Goal: Task Accomplishment & Management: Manage account settings

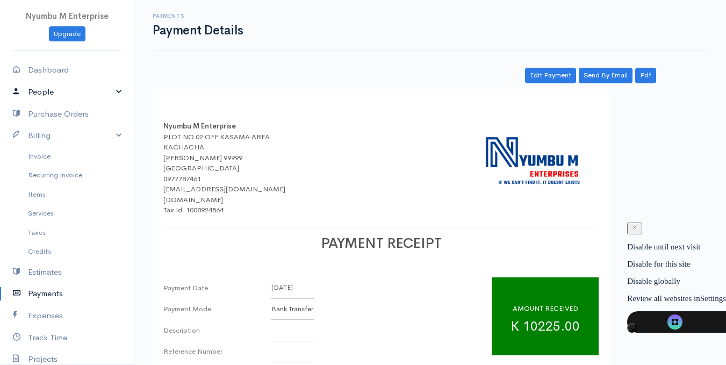
click at [107, 91] on link "People" at bounding box center [67, 92] width 134 height 22
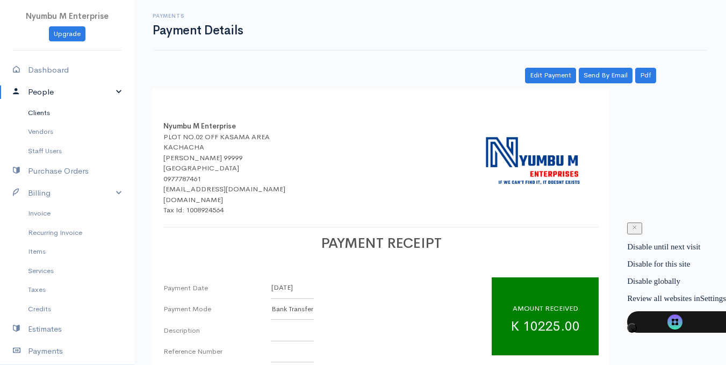
click at [45, 114] on link "Clients" at bounding box center [67, 112] width 134 height 19
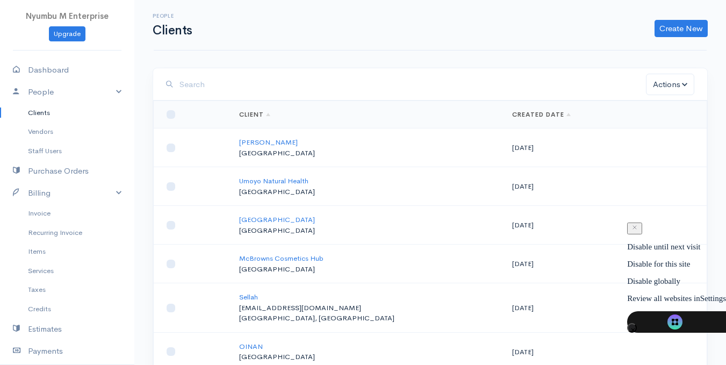
click at [222, 83] on input "search" at bounding box center [412, 85] width 466 height 22
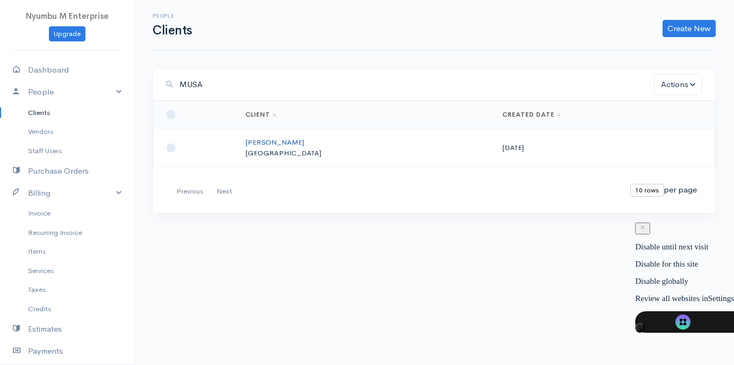
type input "MUSA"
click at [297, 141] on link "[PERSON_NAME]" at bounding box center [275, 142] width 59 height 9
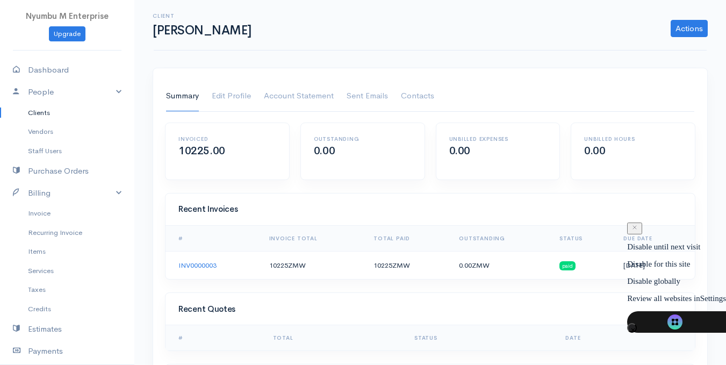
click at [482, 71] on div "Summary Edit Profile Account Statement Shipping Address Sent Emails Contacts In…" at bounding box center [430, 258] width 554 height 380
click at [370, 96] on link "Sent Emails" at bounding box center [367, 96] width 41 height 30
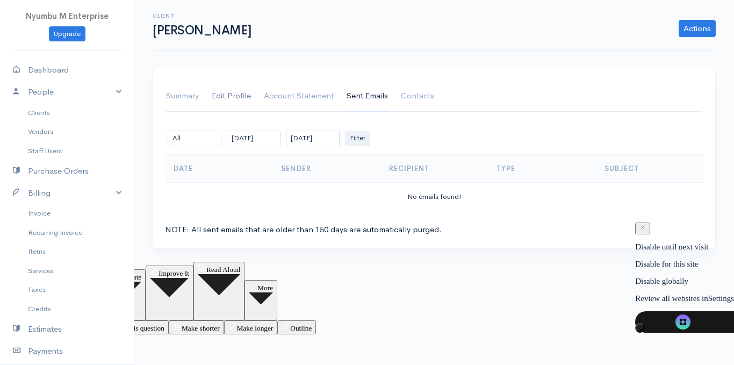
click at [231, 97] on link "Edit Profile" at bounding box center [231, 96] width 39 height 30
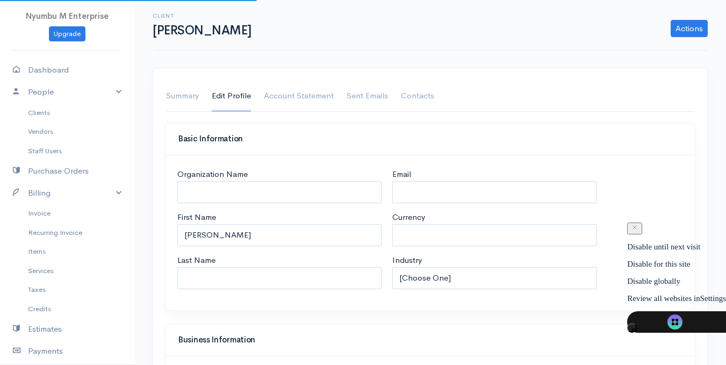
select select "[GEOGRAPHIC_DATA]"
select select "ZMW"
select select "[GEOGRAPHIC_DATA]"
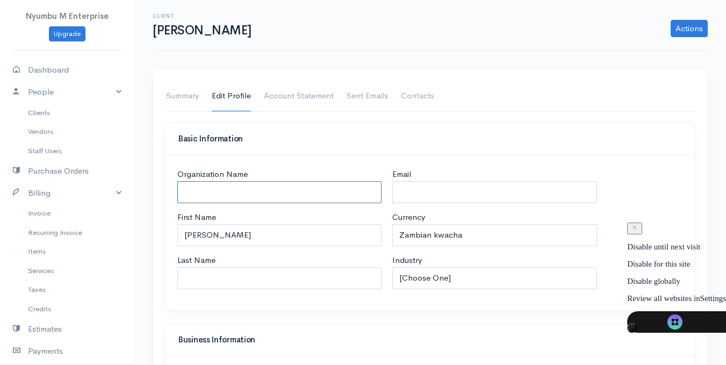
click at [223, 192] on input "Organization Name" at bounding box center [279, 192] width 204 height 22
type input "u"
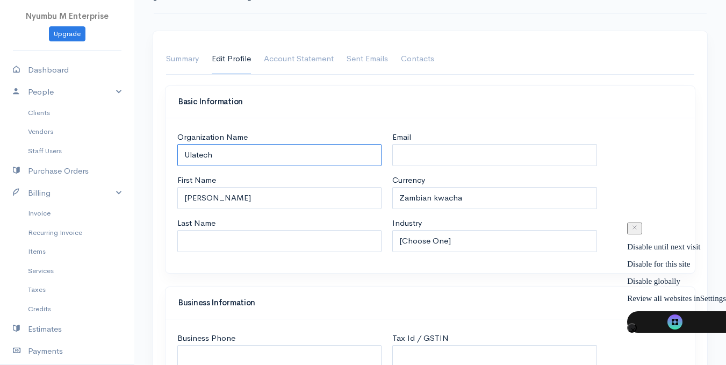
scroll to position [54, 0]
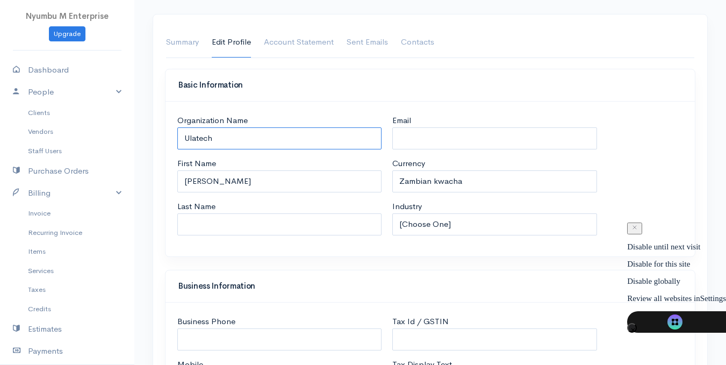
type input "Ulatech"
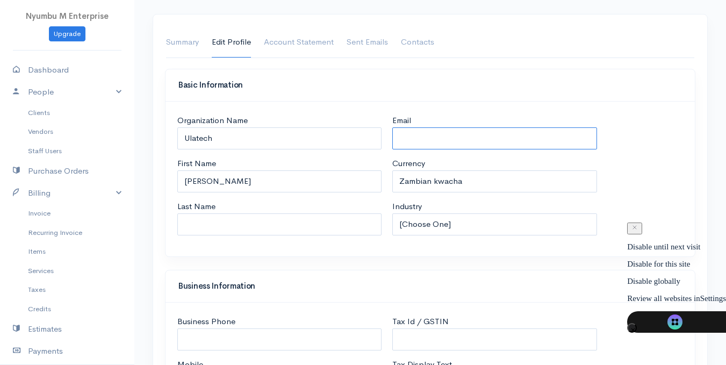
click at [414, 135] on input "Email" at bounding box center [494, 138] width 204 height 22
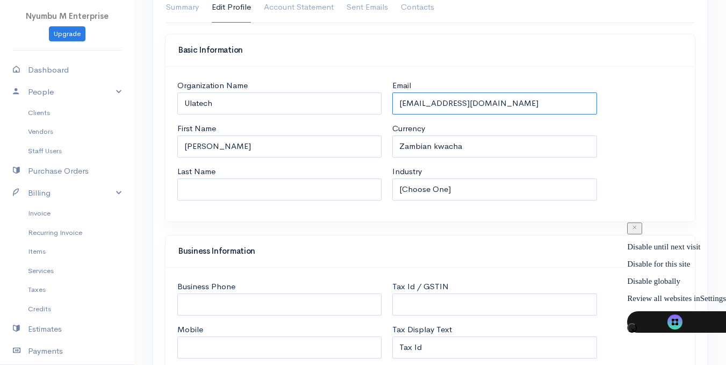
scroll to position [107, 0]
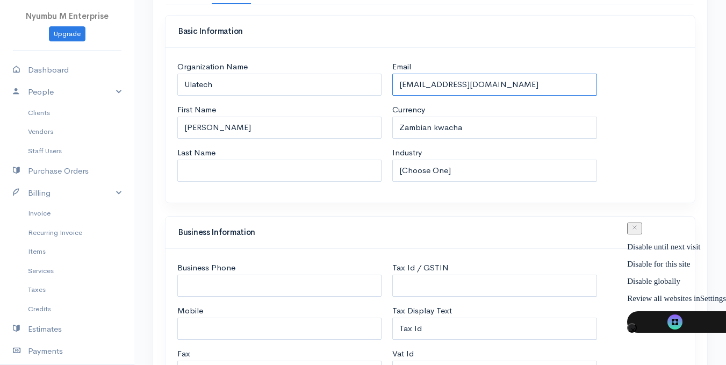
type input "[EMAIL_ADDRESS][DOMAIN_NAME]"
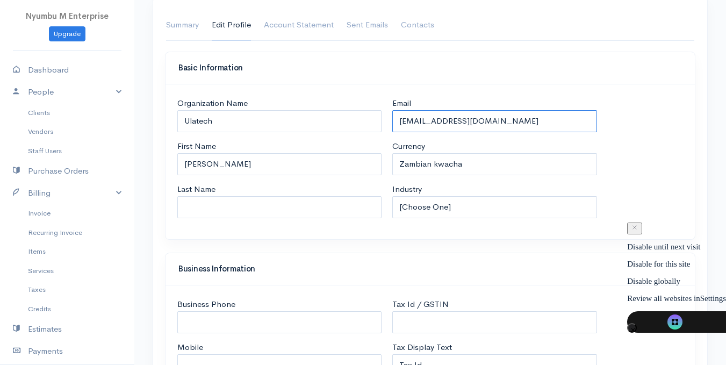
scroll to position [54, 0]
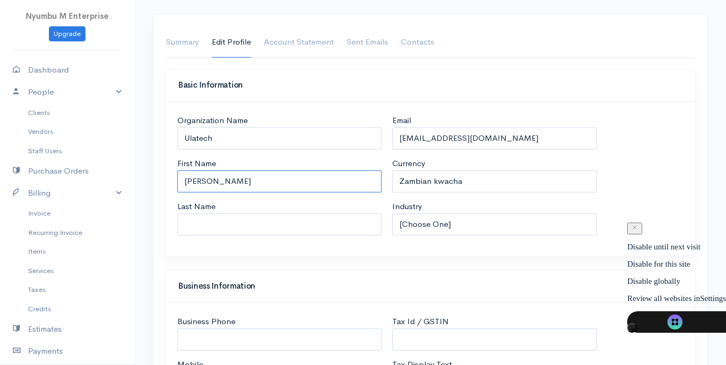
click at [217, 181] on input "[PERSON_NAME]" at bounding box center [279, 181] width 204 height 22
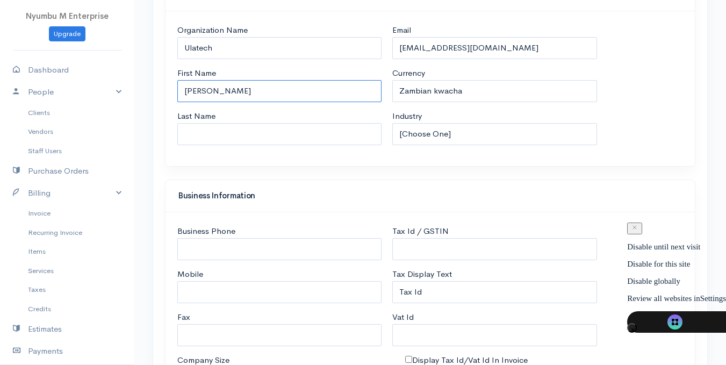
scroll to position [161, 0]
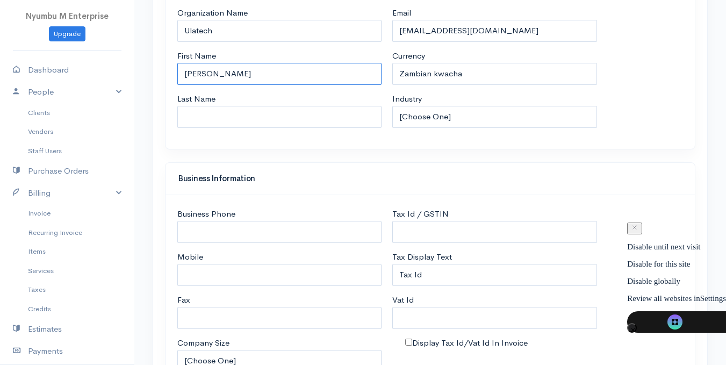
drag, startPoint x: 205, startPoint y: 74, endPoint x: 258, endPoint y: 76, distance: 53.8
click at [258, 76] on input "[PERSON_NAME]" at bounding box center [279, 74] width 204 height 22
click at [222, 73] on input "[PERSON_NAME]" at bounding box center [279, 74] width 204 height 22
drag, startPoint x: 207, startPoint y: 74, endPoint x: 272, endPoint y: 78, distance: 64.6
click at [272, 78] on input "[PERSON_NAME]" at bounding box center [279, 74] width 204 height 22
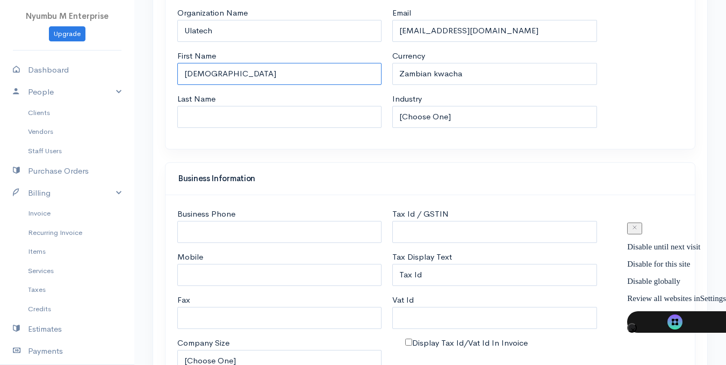
type input "[DEMOGRAPHIC_DATA]"
click at [186, 116] on input "Last Name" at bounding box center [279, 117] width 204 height 22
paste input "Chindindindi"
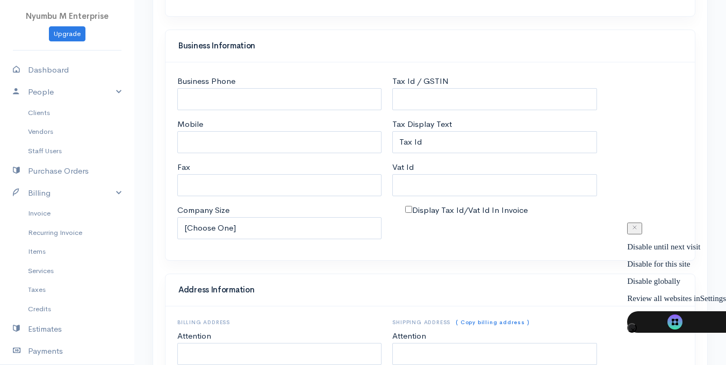
scroll to position [269, 0]
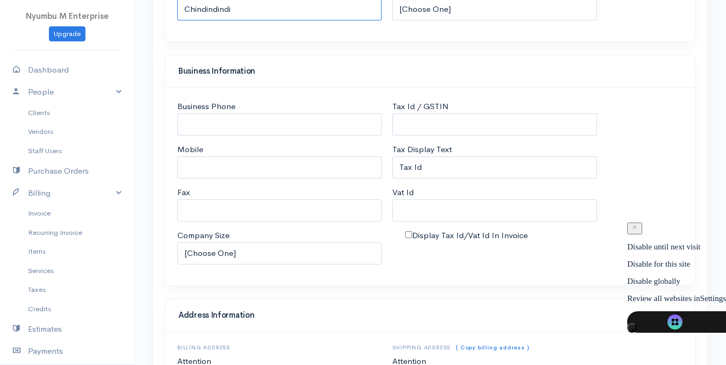
type input "Chindindindi"
click at [203, 124] on input "Business Phone" at bounding box center [279, 124] width 204 height 22
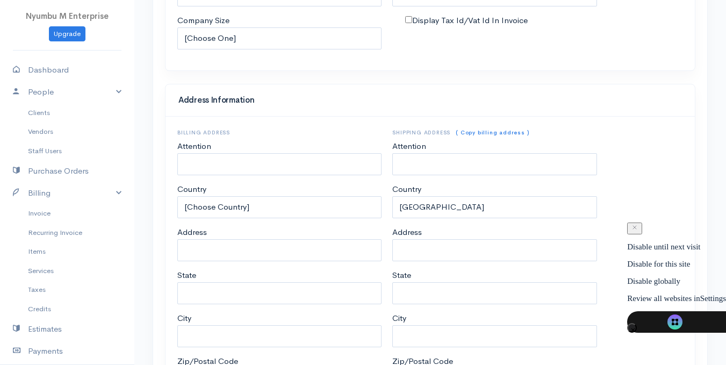
scroll to position [537, 0]
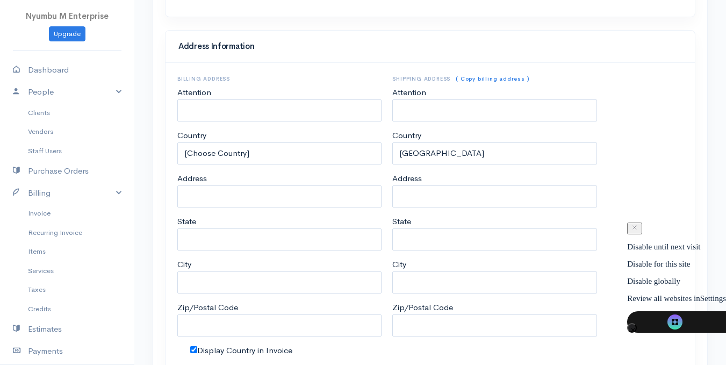
type input "0977751782"
click at [224, 109] on input "Attention" at bounding box center [279, 110] width 204 height 22
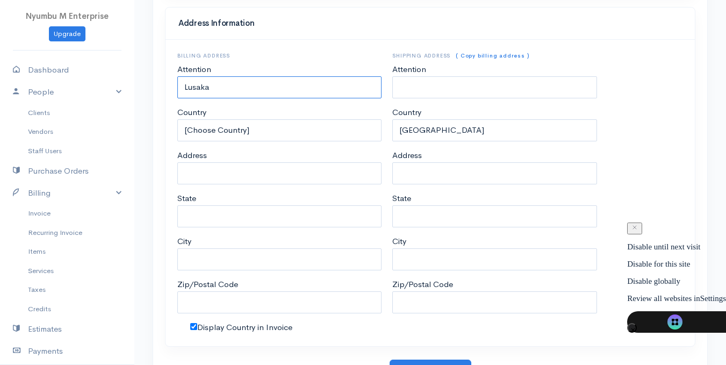
scroll to position [507, 0]
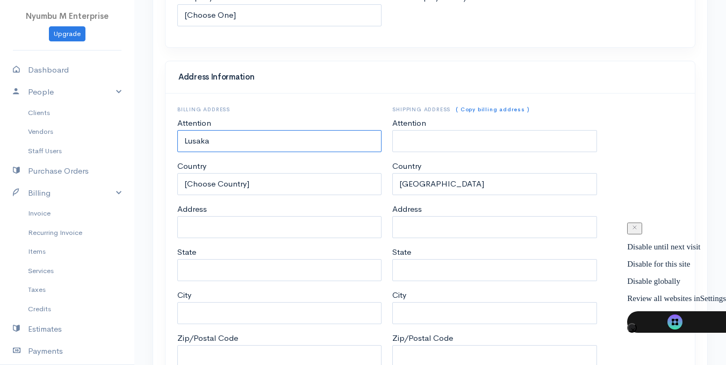
type input "Lusaka"
click at [438, 145] on input "Attention" at bounding box center [494, 141] width 204 height 22
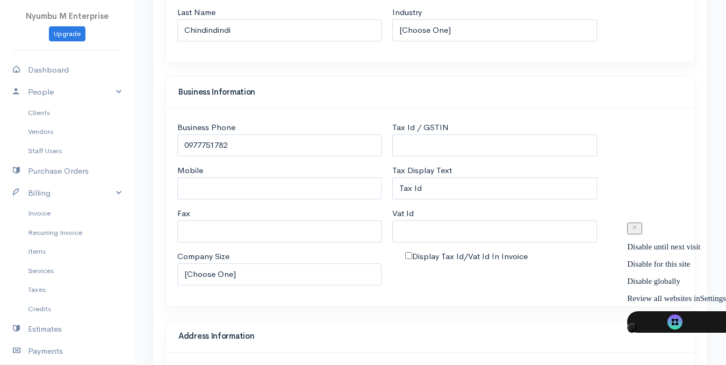
scroll to position [238, 0]
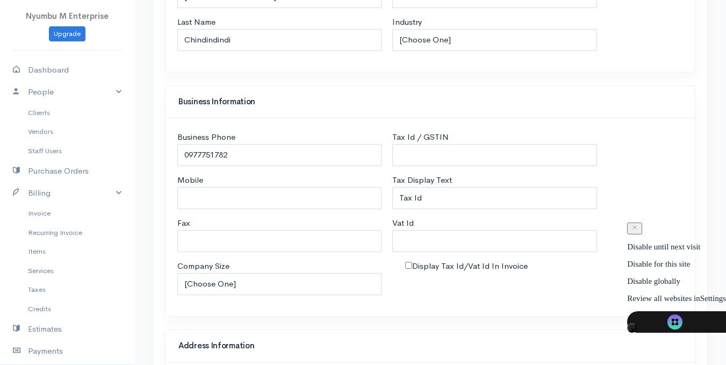
type input "Lusaka"
click at [191, 157] on input "0977751782" at bounding box center [279, 155] width 204 height 22
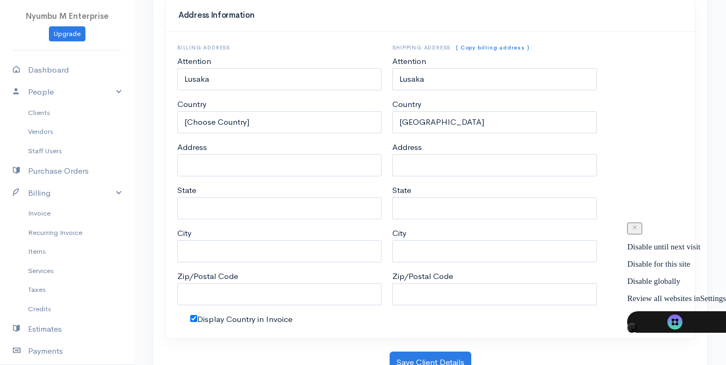
scroll to position [614, 0]
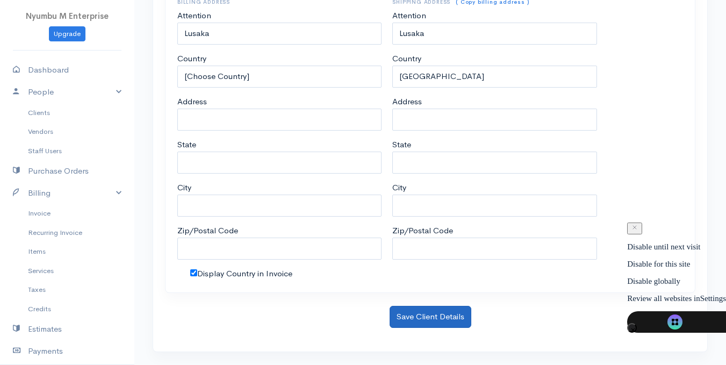
type input "[PHONE_NUMBER]"
click at [400, 313] on button "Save Client Details" at bounding box center [431, 317] width 82 height 22
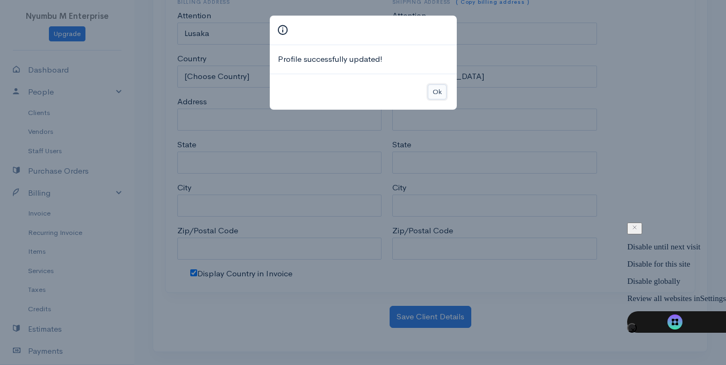
click at [435, 93] on button "Ok" at bounding box center [437, 92] width 19 height 16
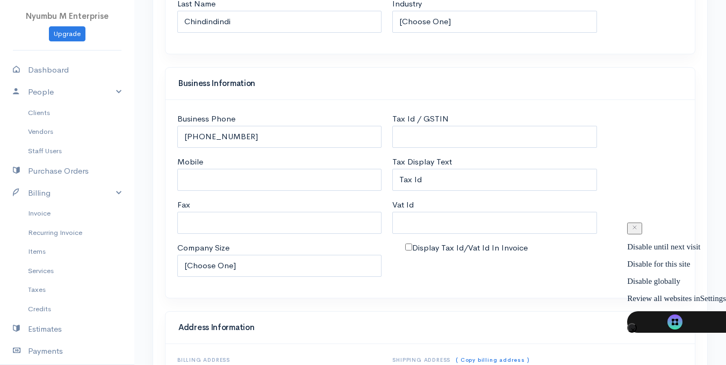
scroll to position [238, 0]
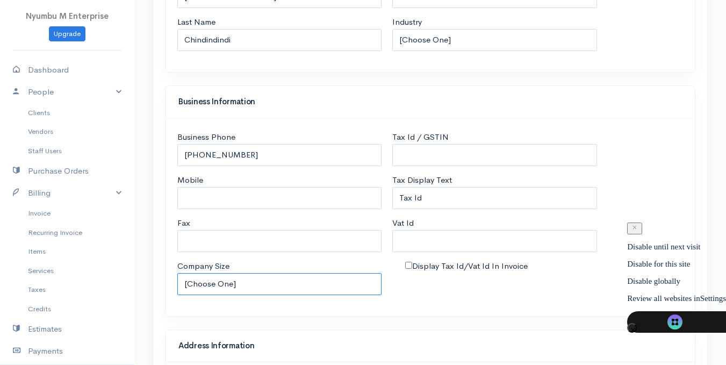
click at [226, 285] on select "[Choose One] 1-10 employees 11-100 employees 101-500 employees Over 500 employe…" at bounding box center [279, 284] width 204 height 22
click at [226, 284] on select "[Choose One] 1-10 employees 11-100 employees 101-500 employees Over 500 employe…" at bounding box center [279, 284] width 204 height 22
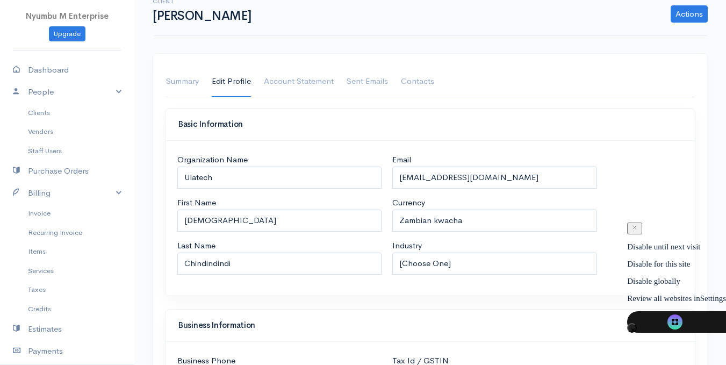
scroll to position [0, 0]
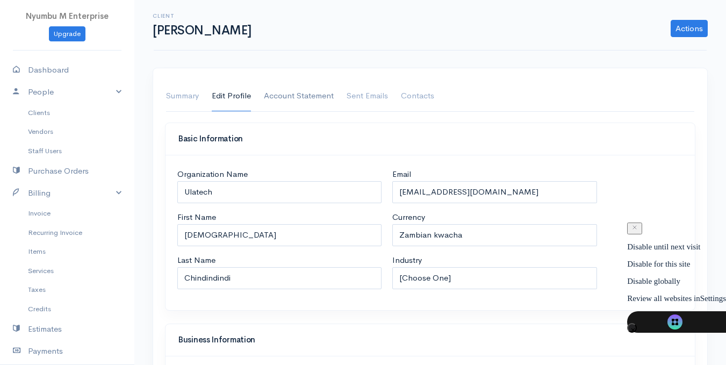
click at [278, 97] on link "Account Statement" at bounding box center [299, 96] width 70 height 30
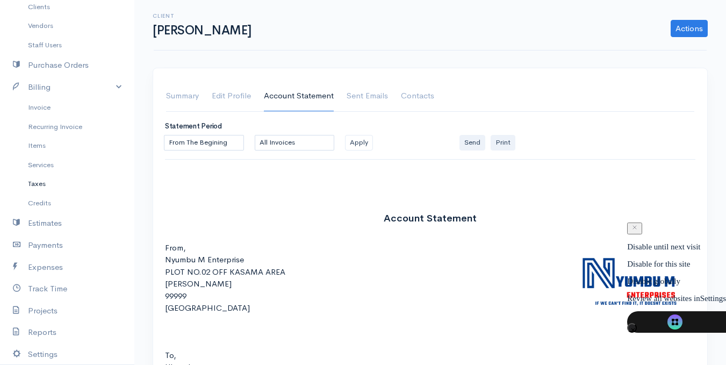
scroll to position [107, 0]
click at [46, 243] on link "Payments" at bounding box center [67, 244] width 134 height 22
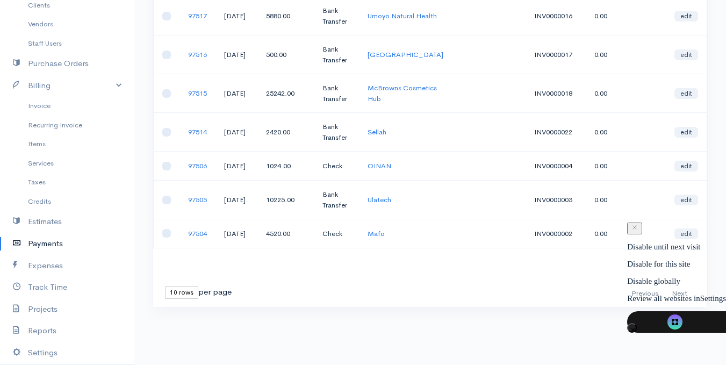
scroll to position [249, 0]
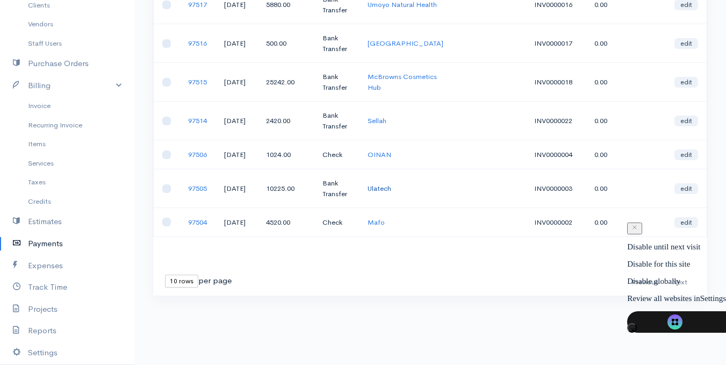
click at [389, 193] on link "Ulatech" at bounding box center [380, 188] width 24 height 9
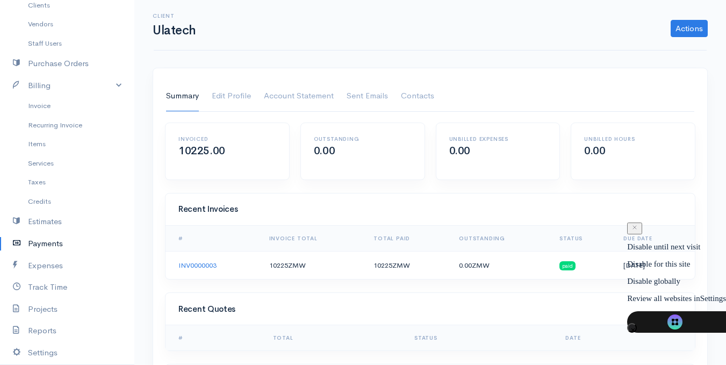
drag, startPoint x: 187, startPoint y: 177, endPoint x: 182, endPoint y: 180, distance: 5.5
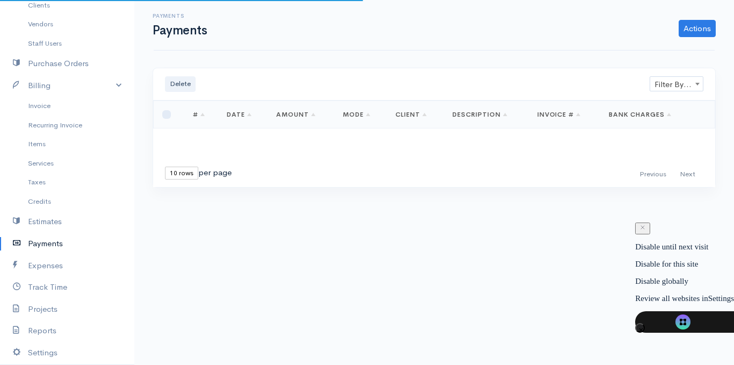
drag, startPoint x: 179, startPoint y: 176, endPoint x: 177, endPoint y: 170, distance: 6.1
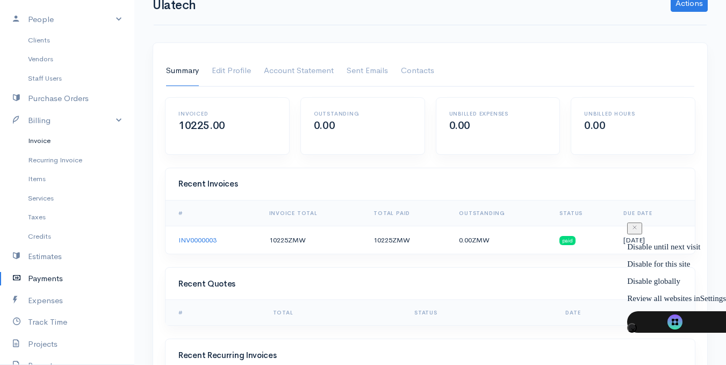
scroll to position [54, 0]
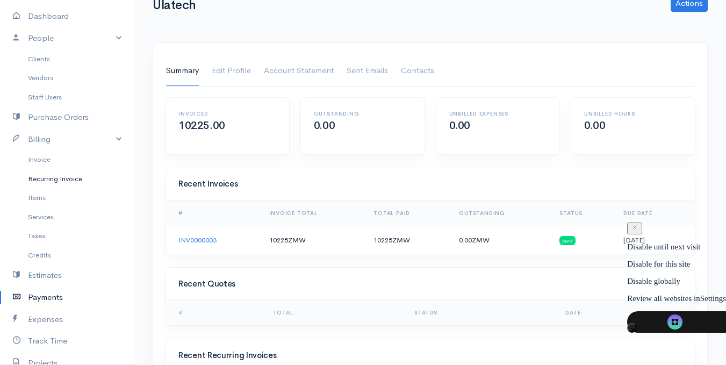
click at [72, 180] on link "Recurring Invoice" at bounding box center [67, 178] width 134 height 19
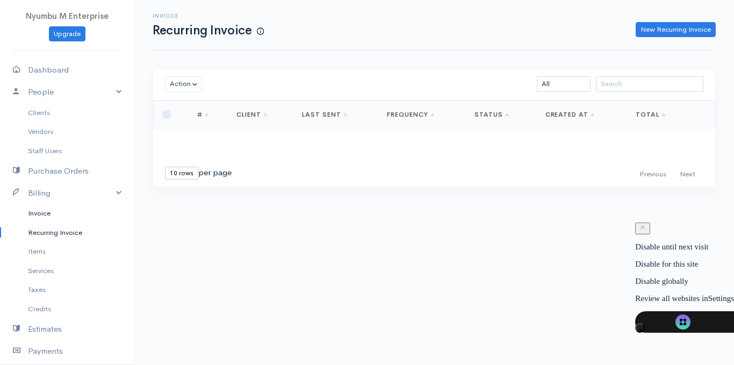
click at [40, 214] on link "Invoice" at bounding box center [67, 213] width 134 height 19
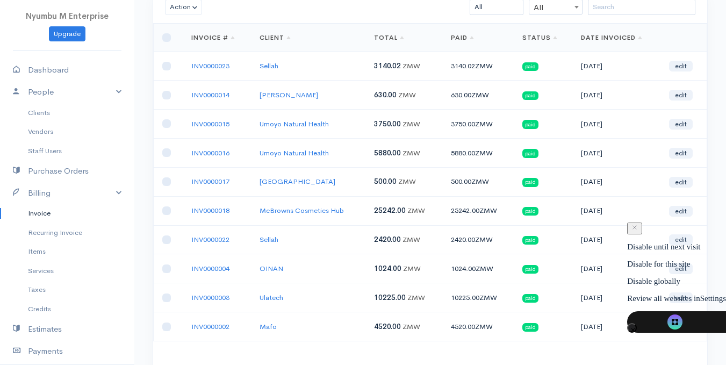
scroll to position [152, 0]
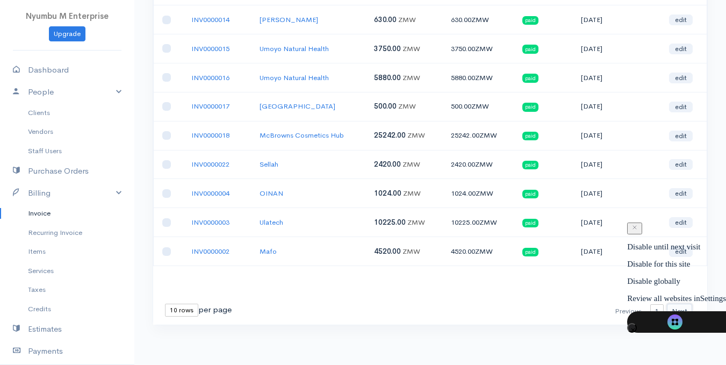
click at [681, 312] on button "Next" at bounding box center [679, 312] width 25 height 16
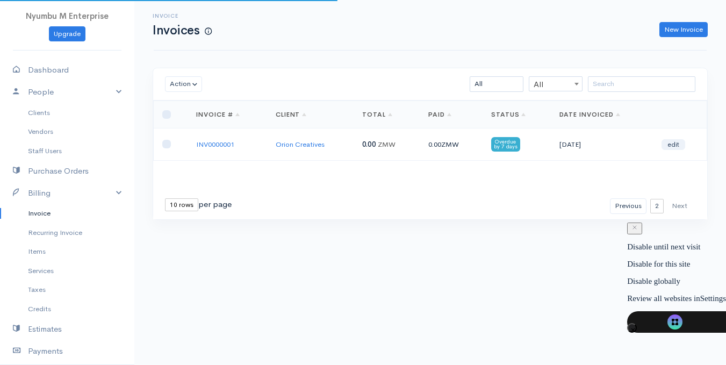
scroll to position [0, 0]
click at [636, 211] on button "Previous" at bounding box center [636, 206] width 37 height 16
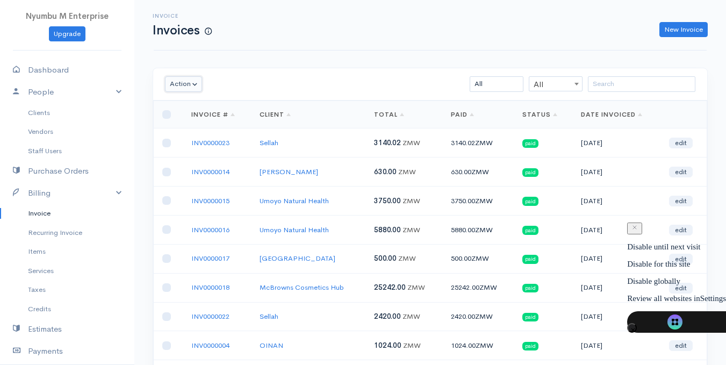
click at [197, 89] on button "Action" at bounding box center [183, 84] width 37 height 16
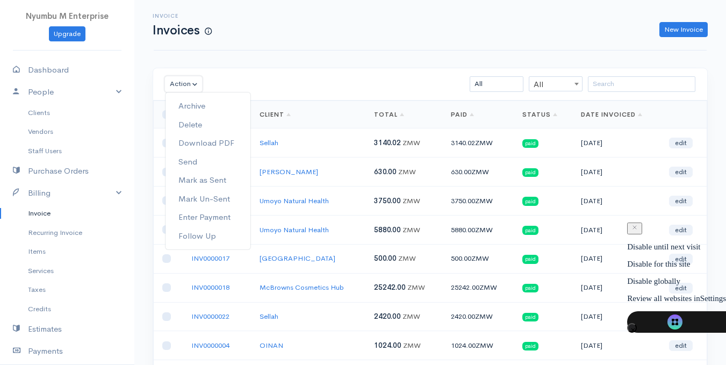
click at [195, 88] on button "Action" at bounding box center [183, 84] width 37 height 16
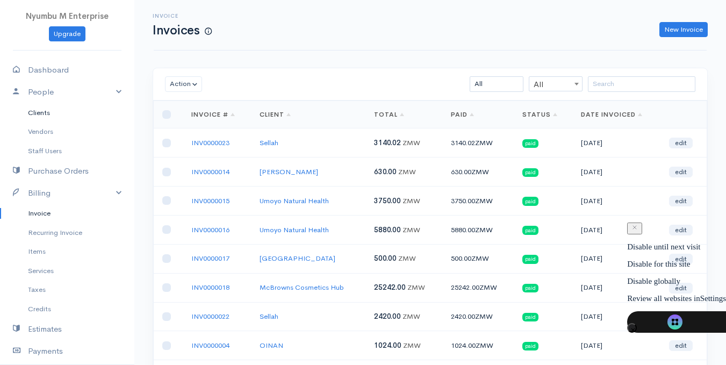
click at [44, 113] on link "Clients" at bounding box center [67, 112] width 134 height 19
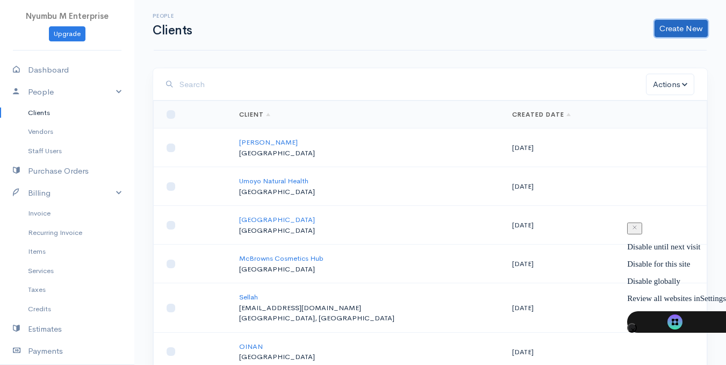
click at [663, 32] on link "Create New" at bounding box center [680, 28] width 53 height 17
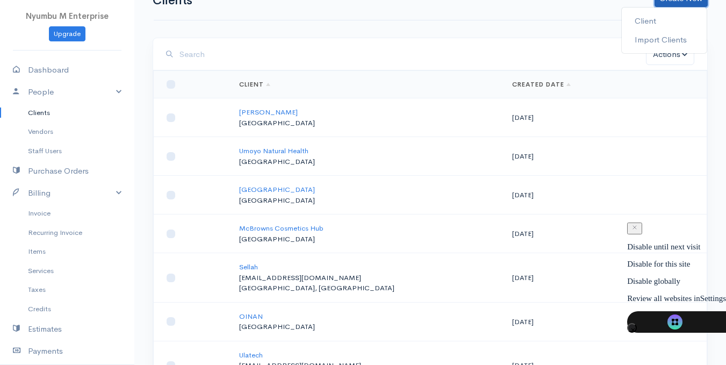
scroll to position [54, 0]
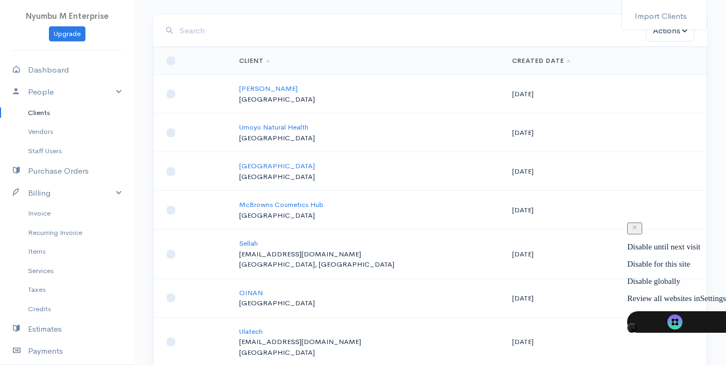
click at [251, 35] on input "search" at bounding box center [412, 31] width 466 height 22
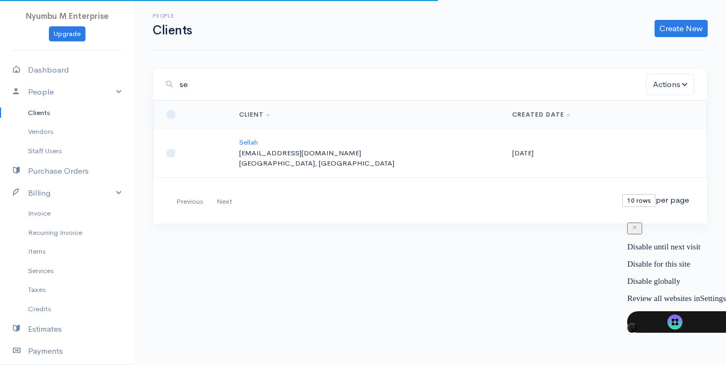
scroll to position [0, 0]
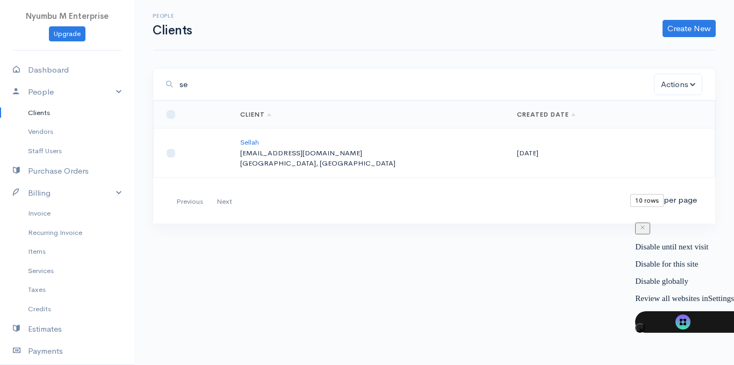
click at [199, 250] on div "se Actions Archive Delete Email Download Statement Ask For Review Loading ... F…" at bounding box center [434, 166] width 574 height 196
click at [205, 85] on input "se" at bounding box center [416, 85] width 474 height 22
type input "s"
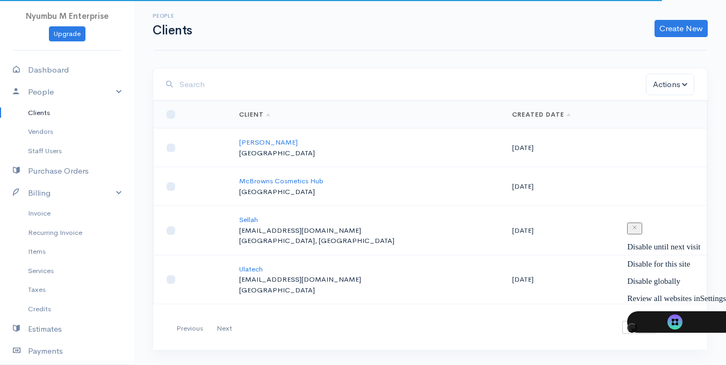
click at [59, 109] on link "Clients" at bounding box center [67, 112] width 134 height 19
click at [45, 110] on link "Clients" at bounding box center [67, 112] width 134 height 19
click at [677, 28] on link "Create New" at bounding box center [680, 28] width 53 height 17
click at [649, 52] on link "Client" at bounding box center [664, 51] width 85 height 19
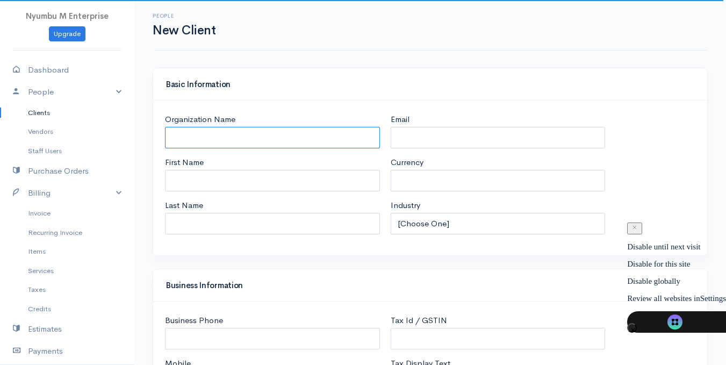
click at [250, 130] on input "Organization Name" at bounding box center [272, 138] width 215 height 22
select select "ZMW"
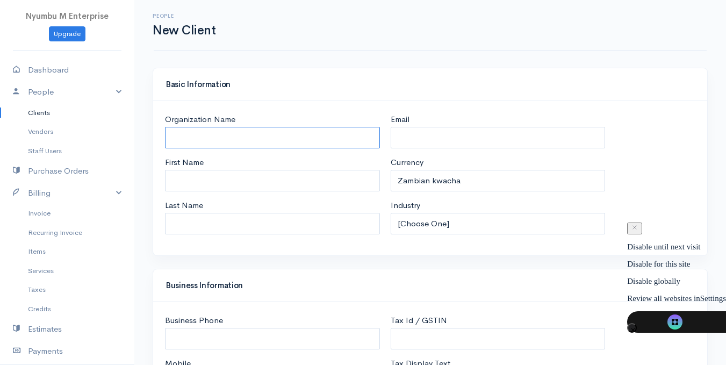
select select "[GEOGRAPHIC_DATA]"
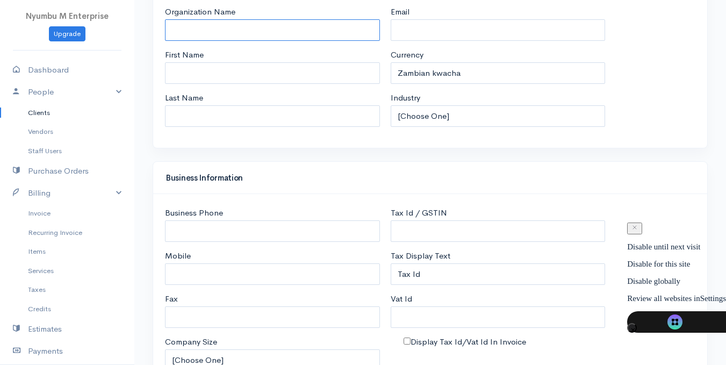
select select "[GEOGRAPHIC_DATA]"
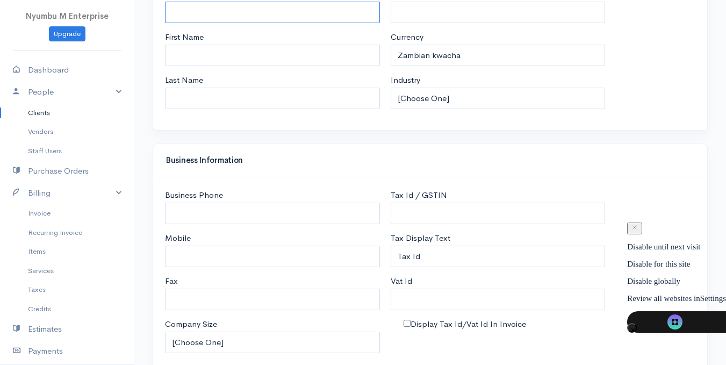
scroll to position [54, 0]
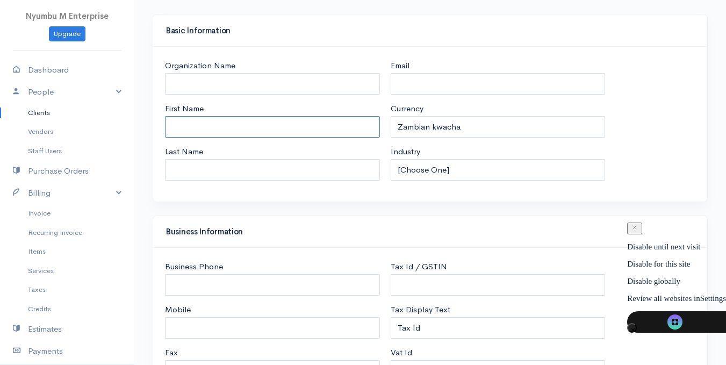
click at [204, 126] on input "First Name" at bounding box center [272, 127] width 215 height 22
type input "Maimbo"
click at [226, 166] on input "Last Name" at bounding box center [272, 170] width 215 height 22
type input "H Phiri"
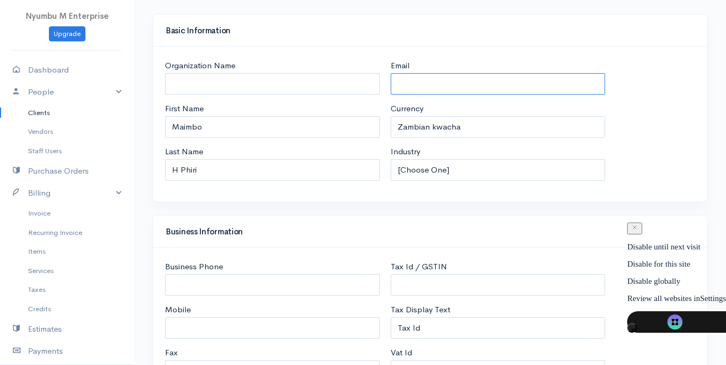
click at [416, 84] on input "Email" at bounding box center [498, 84] width 215 height 22
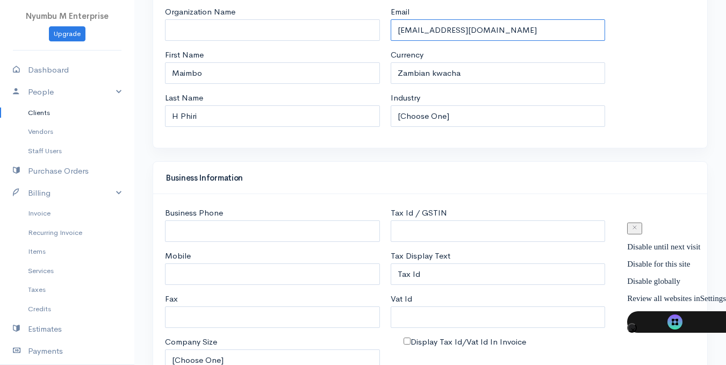
type input "[EMAIL_ADDRESS][DOMAIN_NAME]"
click at [419, 115] on select "[Choose One] Accommodation & Hospitality Accounting Administrative Services Adv…" at bounding box center [498, 116] width 215 height 22
select select "Retail"
click at [391, 105] on select "[Choose One] Accommodation & Hospitality Accounting Administrative Services Adv…" at bounding box center [498, 116] width 215 height 22
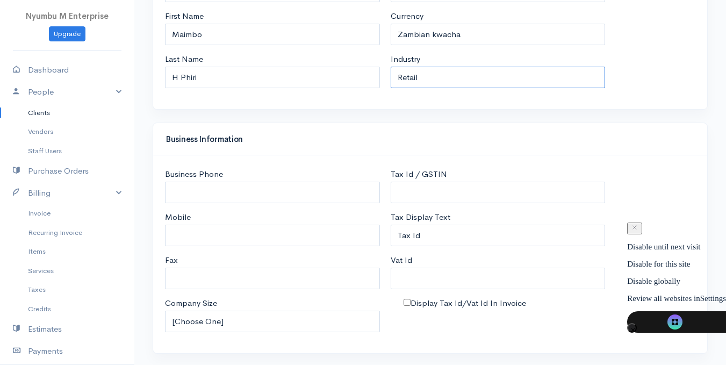
scroll to position [161, 0]
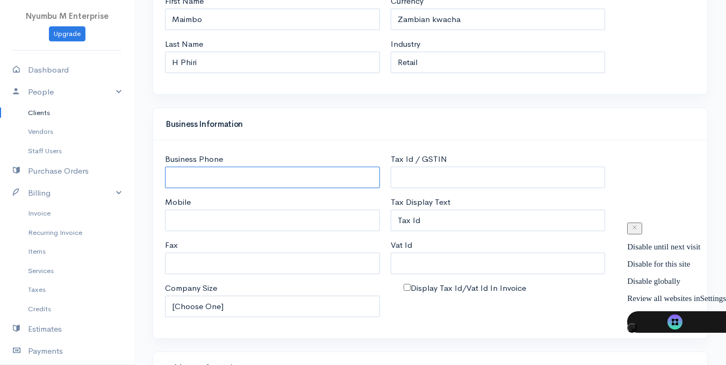
click at [262, 179] on input "Business Phone" at bounding box center [272, 178] width 215 height 22
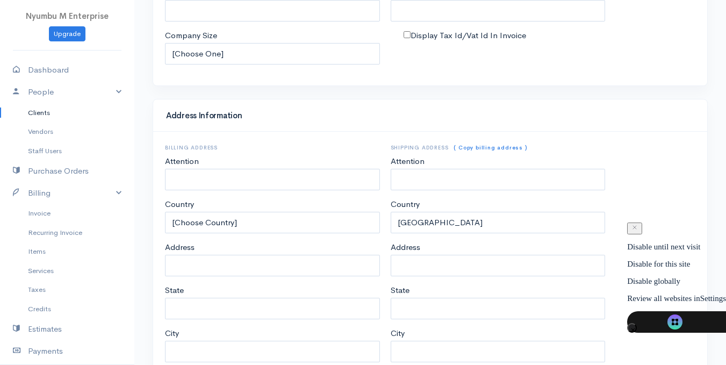
scroll to position [430, 0]
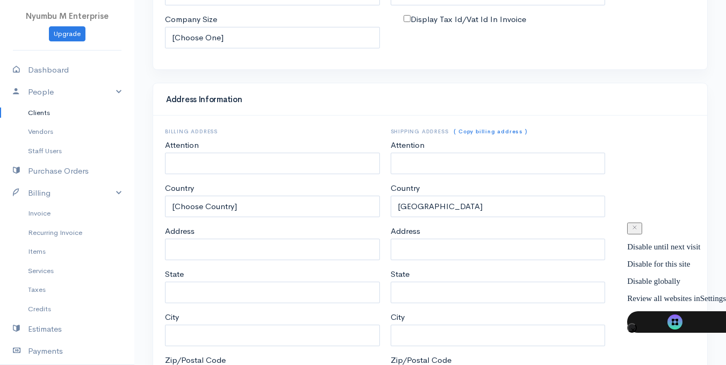
type input "0966747228"
click at [214, 163] on input "Attention" at bounding box center [272, 164] width 215 height 22
type input "Lusaka"
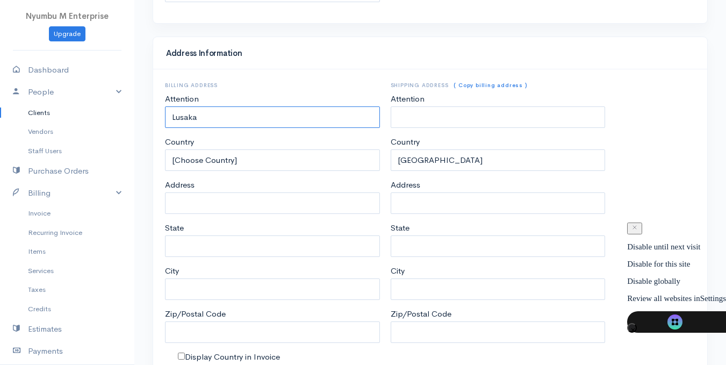
scroll to position [522, 0]
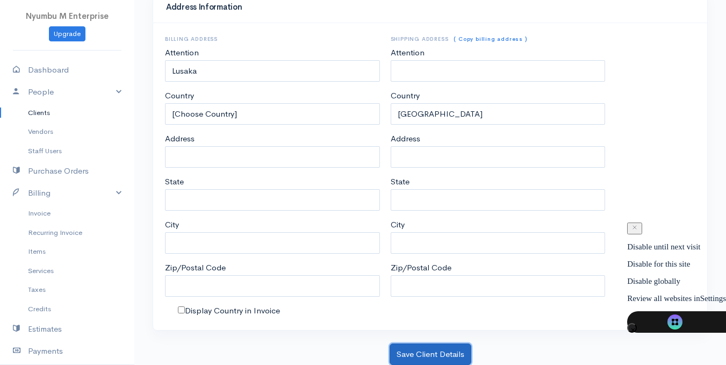
click at [411, 353] on button "Save Client Details" at bounding box center [431, 354] width 82 height 22
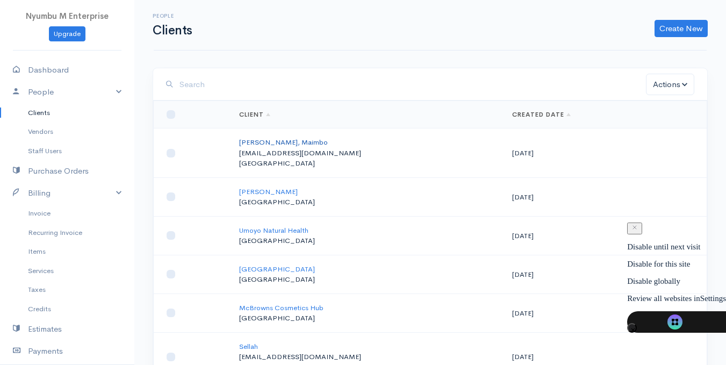
click at [275, 143] on link "[PERSON_NAME], Maimbo" at bounding box center [283, 142] width 89 height 9
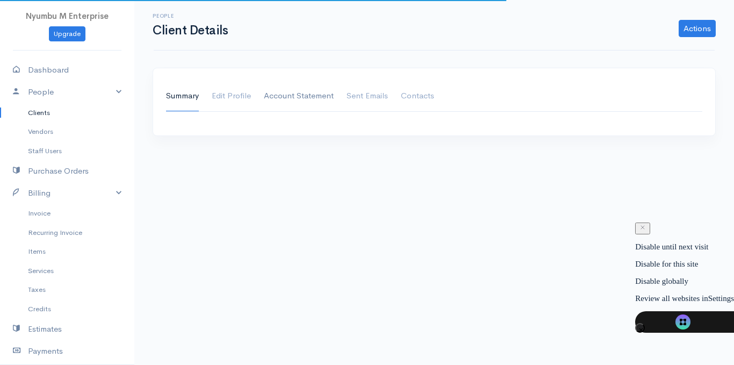
click at [302, 92] on link "Account Statement" at bounding box center [299, 96] width 70 height 30
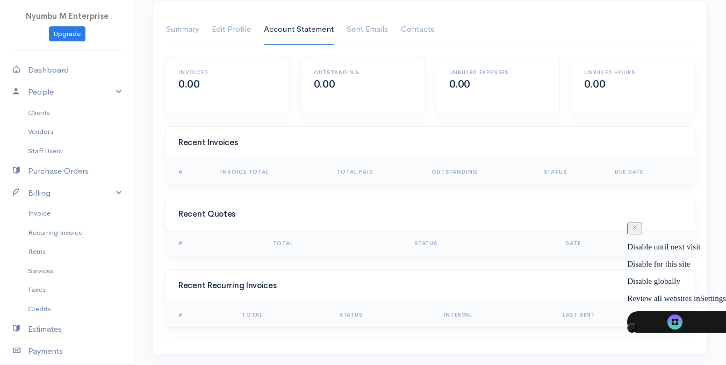
scroll to position [69, 0]
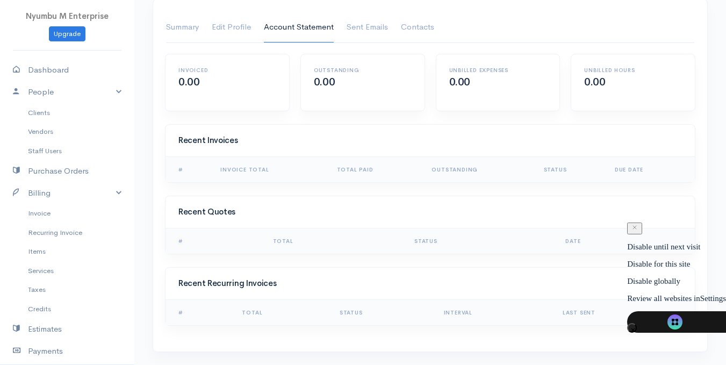
click at [235, 113] on div "Invoiced 0.00" at bounding box center [227, 89] width 135 height 70
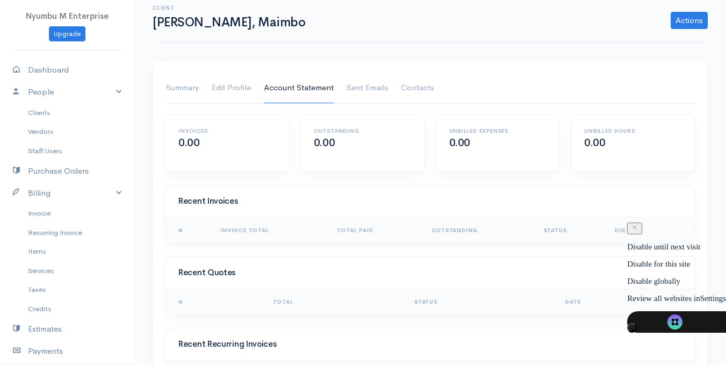
scroll to position [0, 0]
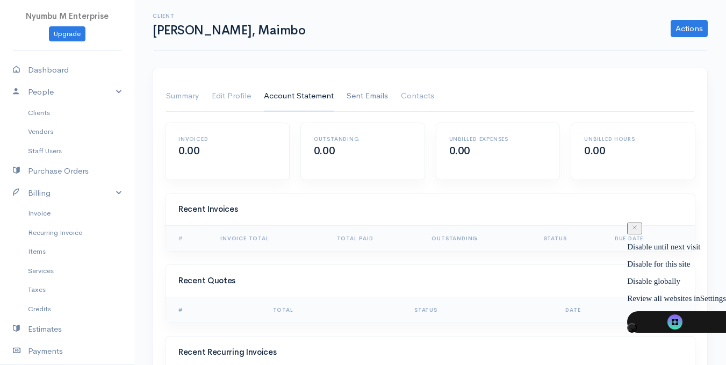
click at [364, 97] on link "Sent Emails" at bounding box center [367, 96] width 41 height 30
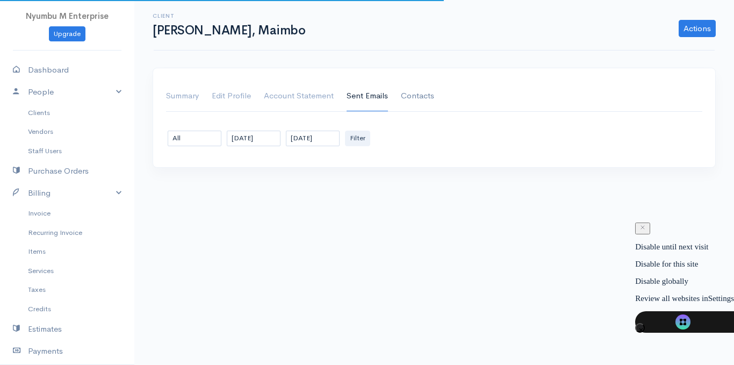
click at [407, 96] on link "Contacts" at bounding box center [417, 96] width 33 height 30
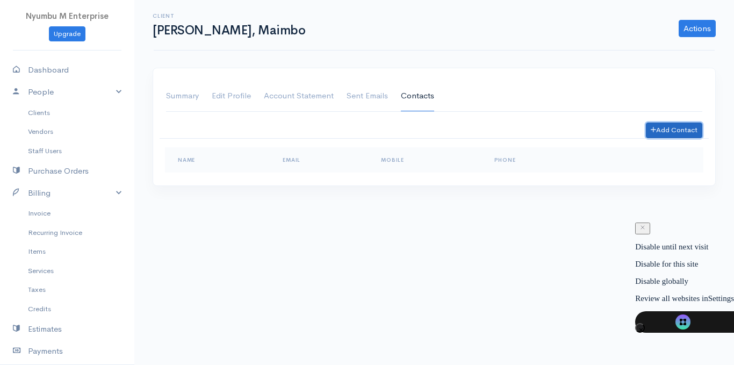
click at [680, 133] on button "Add Contact" at bounding box center [674, 131] width 56 height 16
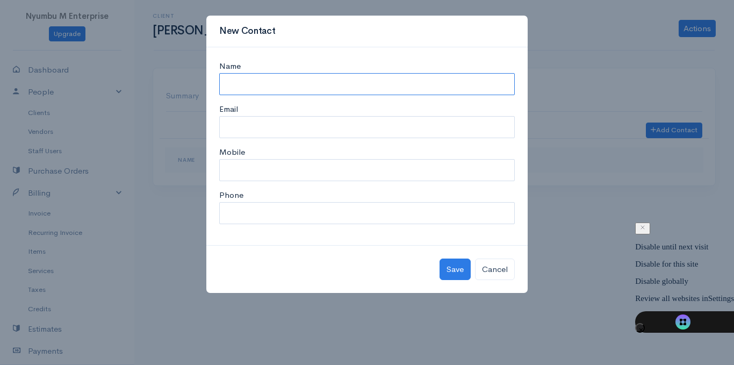
click at [270, 82] on input "Name" at bounding box center [367, 84] width 296 height 22
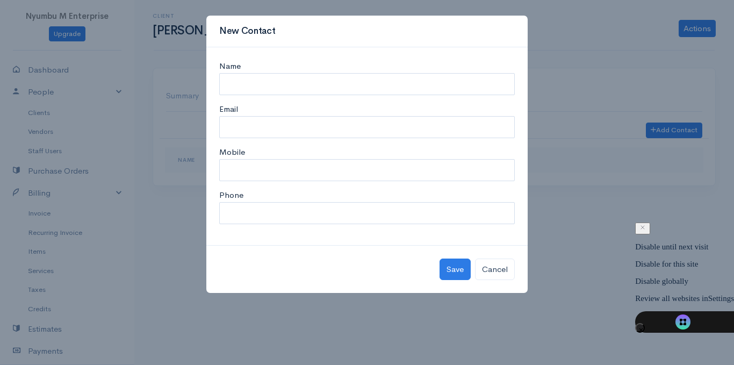
click at [578, 227] on div "New Contact Name Email Mobile Phone Save Cancel" at bounding box center [367, 182] width 734 height 365
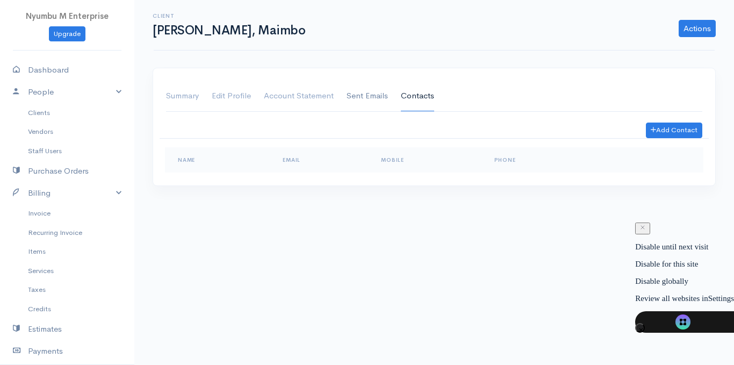
click at [349, 98] on link "Sent Emails" at bounding box center [367, 96] width 41 height 30
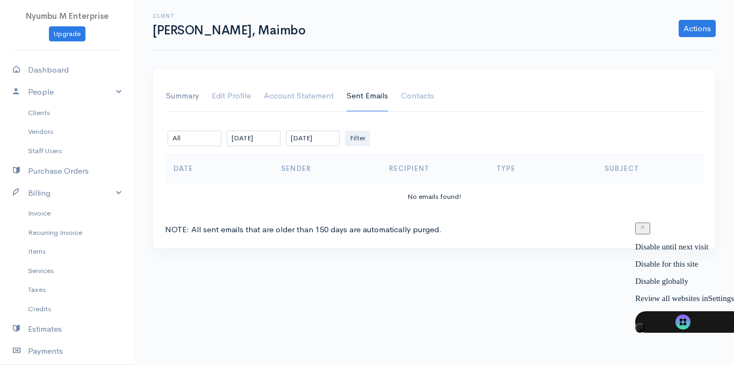
click at [176, 95] on link "Summary" at bounding box center [182, 96] width 33 height 30
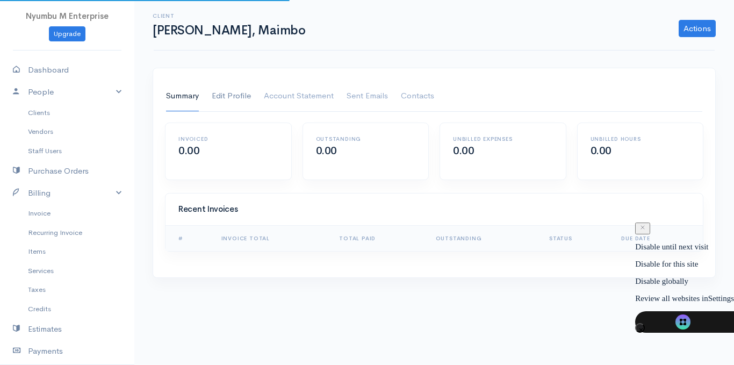
click at [230, 100] on link "Edit Profile" at bounding box center [231, 96] width 39 height 30
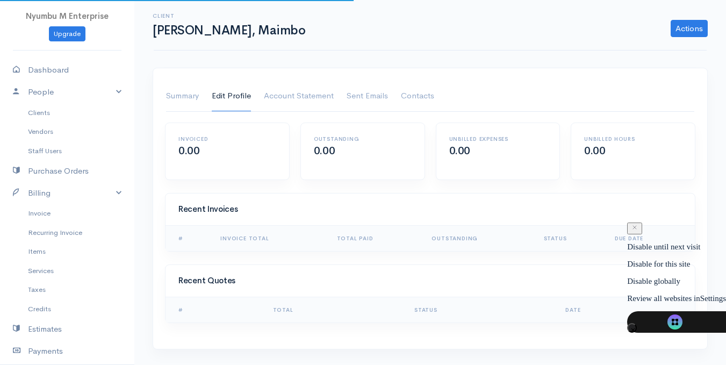
select select "Retail"
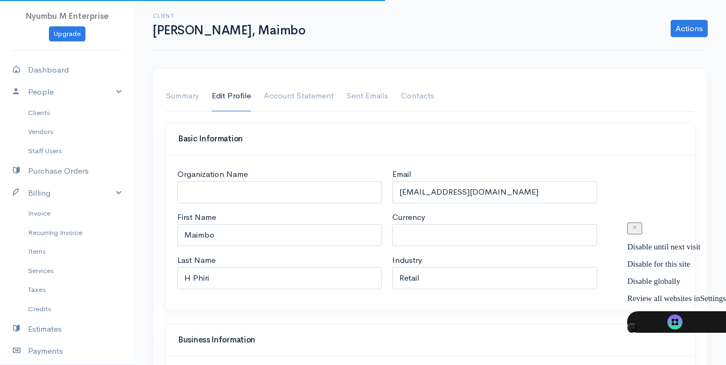
select select "ZMW"
select select "[GEOGRAPHIC_DATA]"
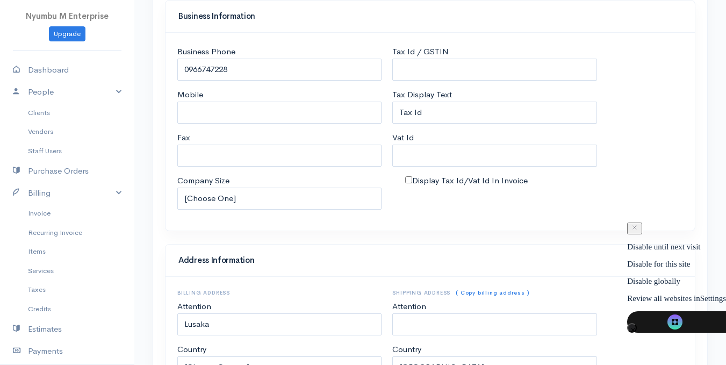
scroll to position [322, 0]
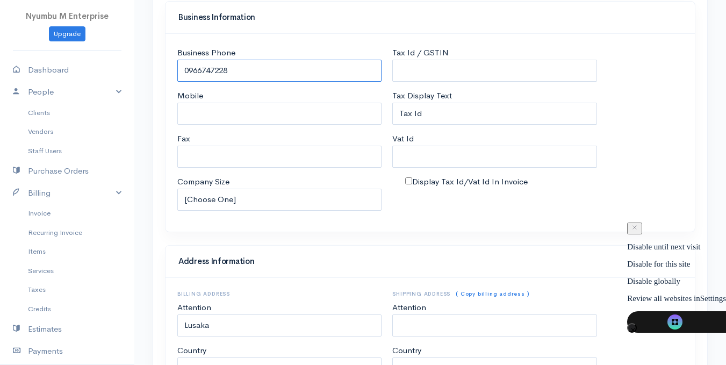
click at [184, 69] on input "0966747228" at bounding box center [279, 71] width 204 height 22
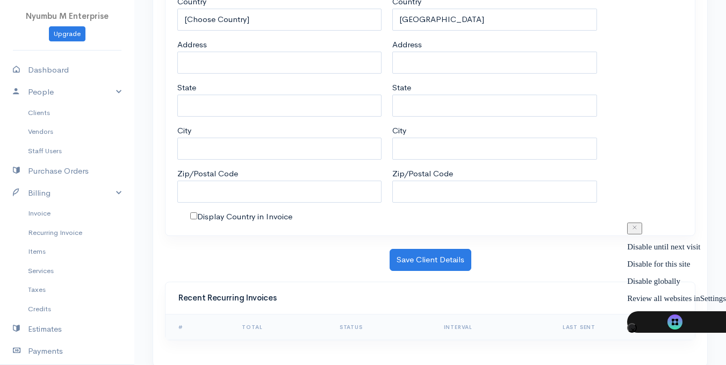
scroll to position [686, 0]
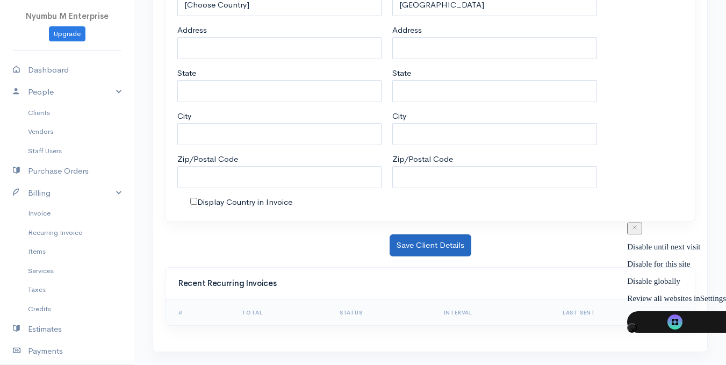
type input "[PHONE_NUMBER]"
click at [415, 246] on button "Save Client Details" at bounding box center [431, 245] width 82 height 22
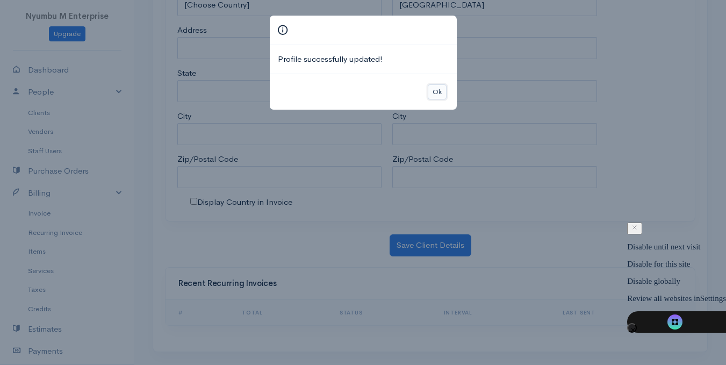
click at [437, 91] on button "Ok" at bounding box center [437, 92] width 19 height 16
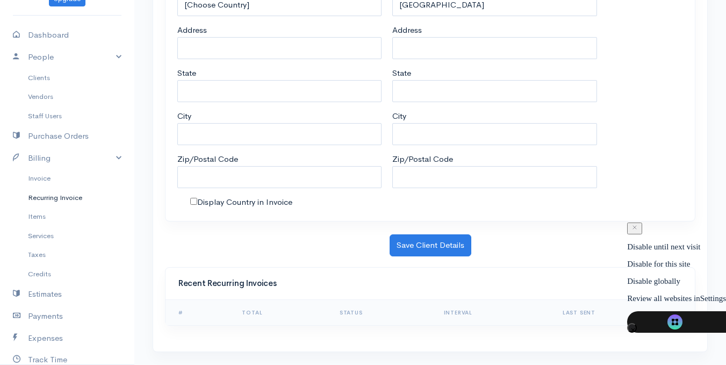
scroll to position [54, 0]
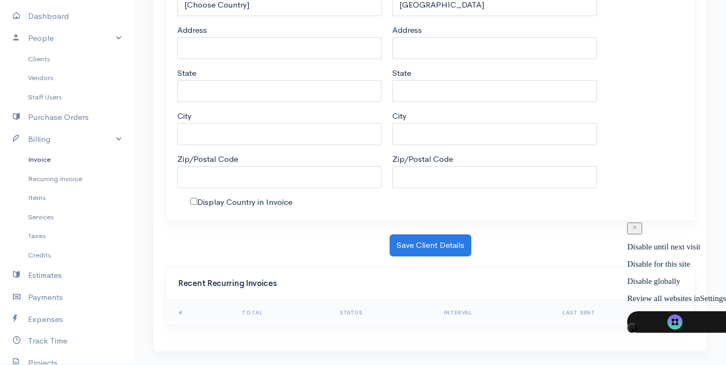
click at [43, 160] on link "Invoice" at bounding box center [67, 159] width 134 height 19
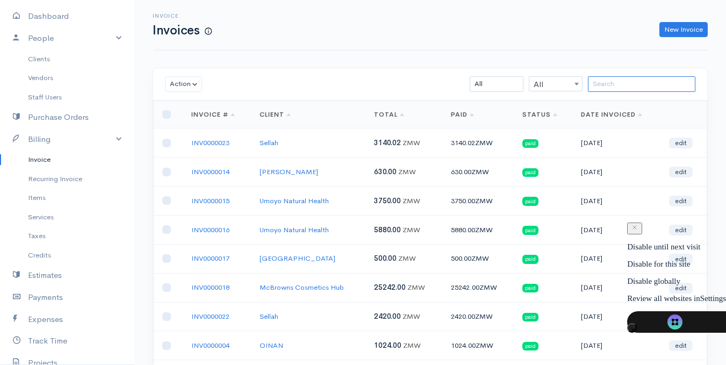
click at [616, 86] on input "search" at bounding box center [641, 84] width 107 height 16
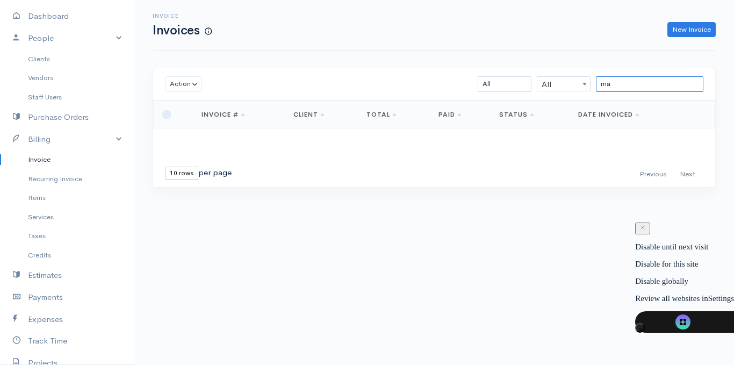
type input "m"
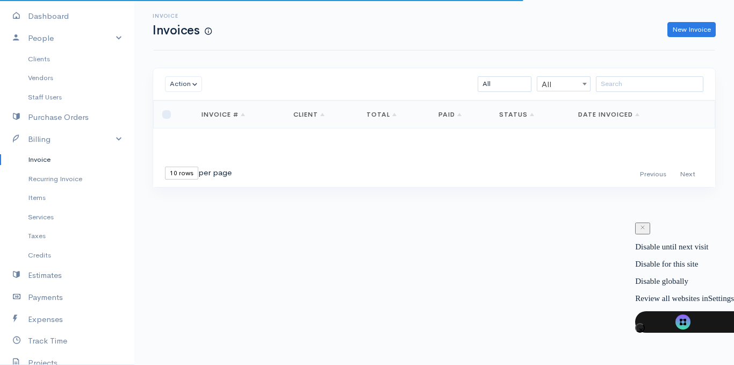
click at [578, 84] on span "All" at bounding box center [563, 84] width 53 height 15
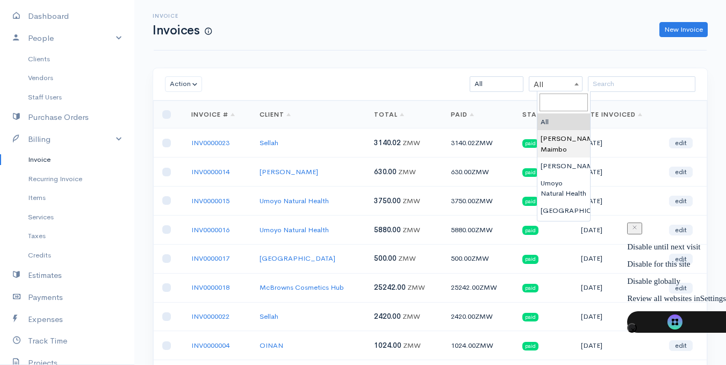
select select "4342579"
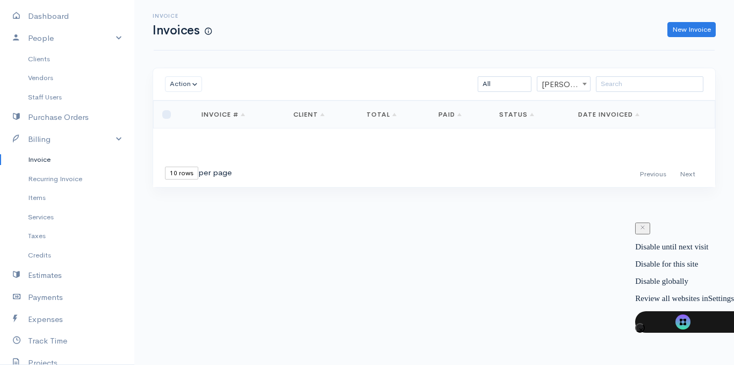
click at [592, 113] on link "Date Invoiced" at bounding box center [608, 114] width 61 height 9
click at [684, 32] on link "New Invoice" at bounding box center [691, 30] width 48 height 16
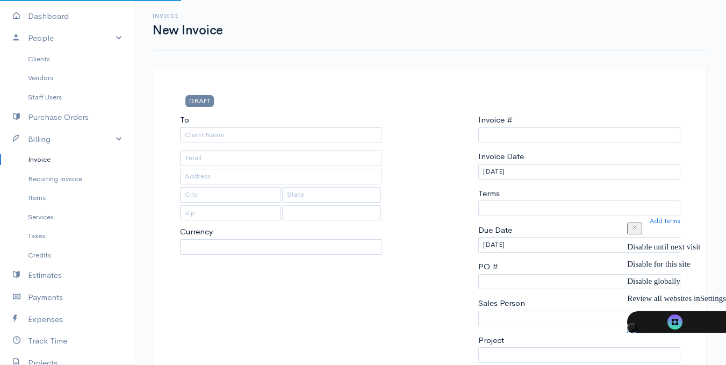
select select "ZMW"
select select "[GEOGRAPHIC_DATA]"
type input "INV0000024"
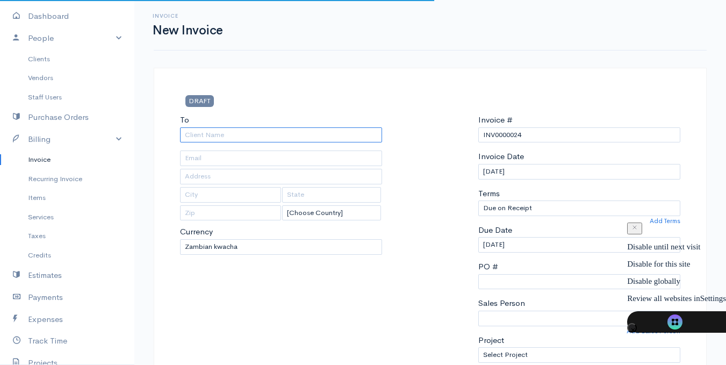
click at [319, 132] on input "To" at bounding box center [281, 135] width 202 height 16
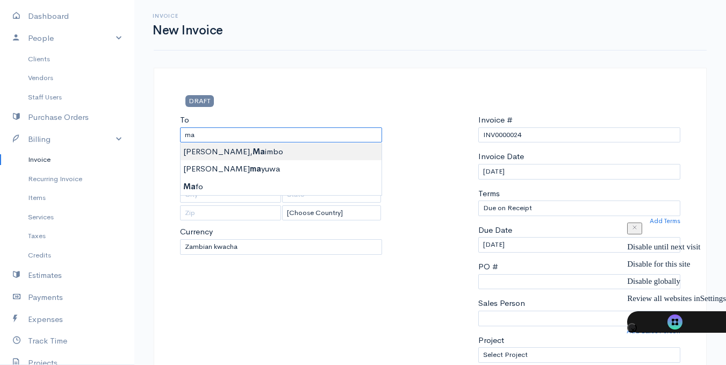
type input "[PERSON_NAME], Maimbo"
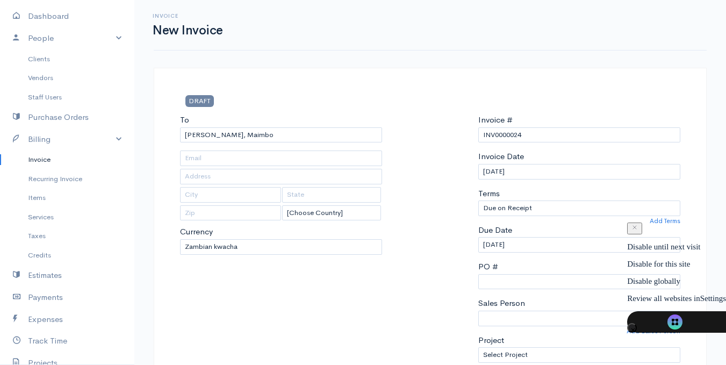
type input "[EMAIL_ADDRESS][DOMAIN_NAME]"
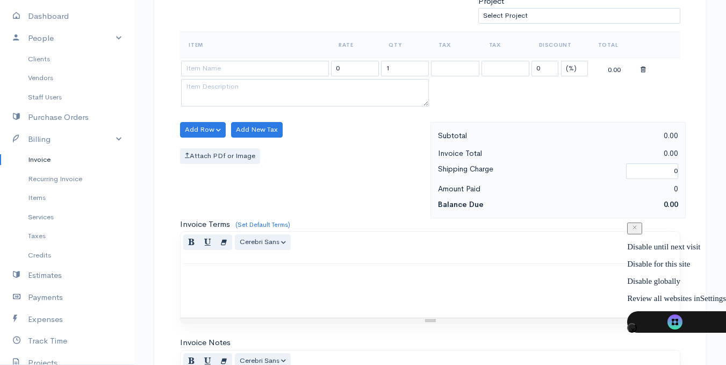
scroll to position [322, 0]
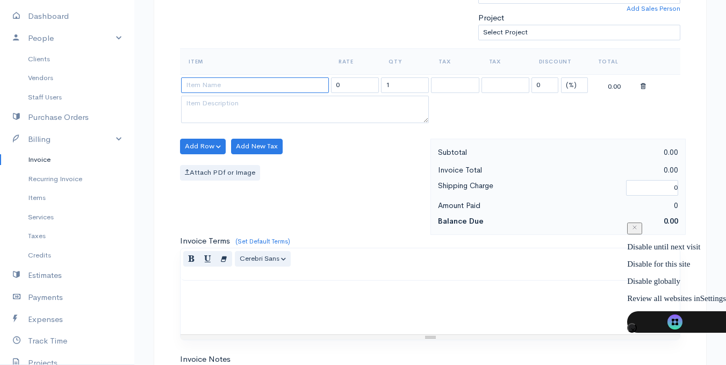
click at [233, 87] on input at bounding box center [255, 85] width 148 height 16
type input "Vans shoe size 40"
click at [364, 89] on input "0" at bounding box center [355, 85] width 48 height 16
type input "0"
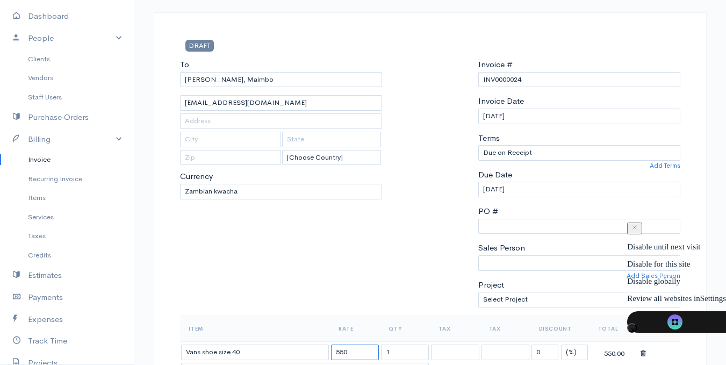
scroll to position [54, 0]
type input "550"
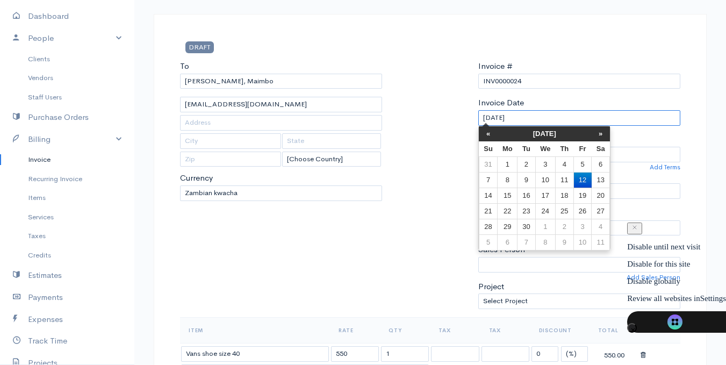
click at [491, 116] on input "[DATE]" at bounding box center [579, 118] width 202 height 16
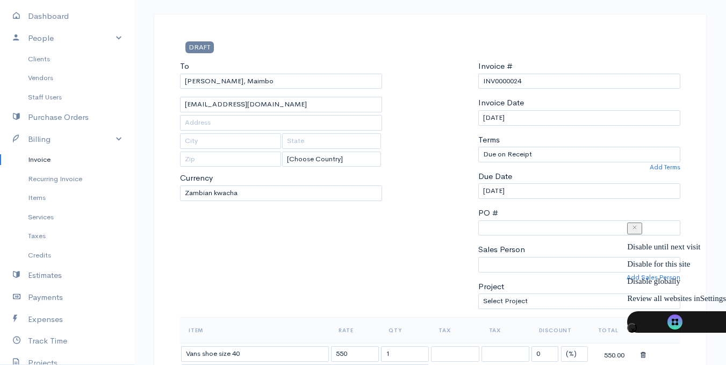
click at [436, 184] on div at bounding box center [429, 188] width 85 height 257
click at [495, 119] on input "[DATE]" at bounding box center [579, 118] width 202 height 16
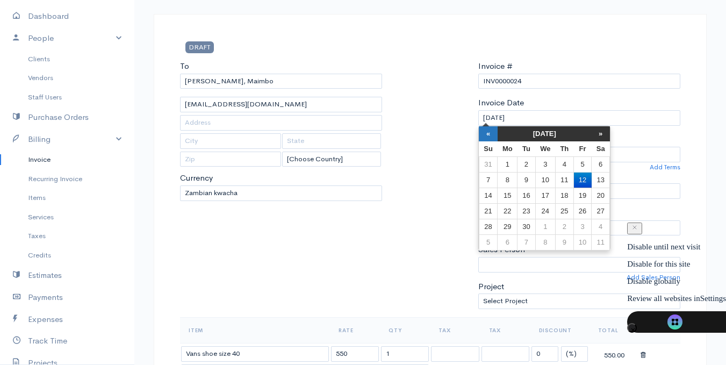
click at [483, 134] on th "«" at bounding box center [488, 133] width 19 height 15
click at [493, 136] on th "«" at bounding box center [488, 133] width 19 height 15
click at [488, 229] on td "27" at bounding box center [488, 227] width 19 height 16
type input "[DATE]"
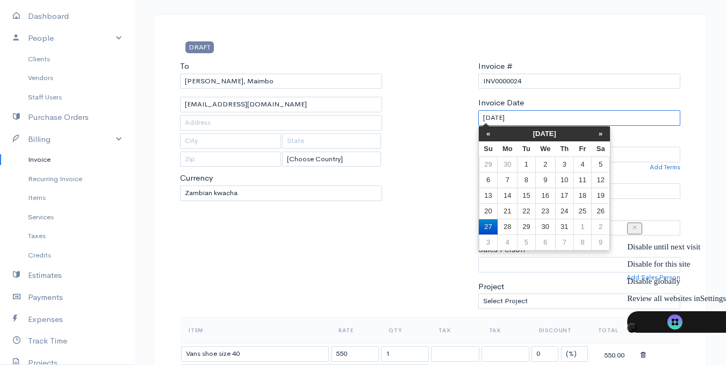
click at [490, 118] on input "[DATE]" at bounding box center [579, 118] width 202 height 16
click at [553, 116] on input "[DATE]" at bounding box center [579, 118] width 202 height 16
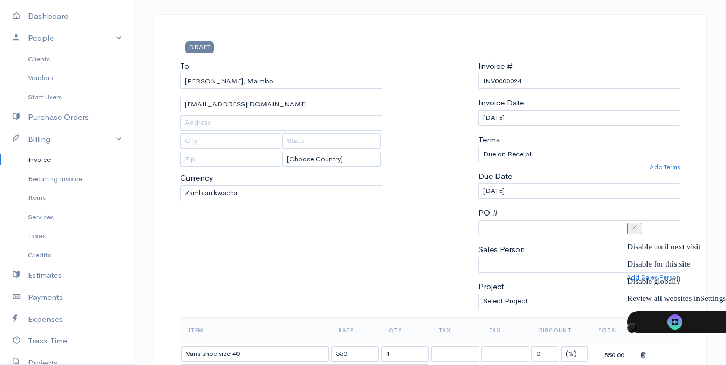
click at [438, 138] on div at bounding box center [429, 188] width 85 height 257
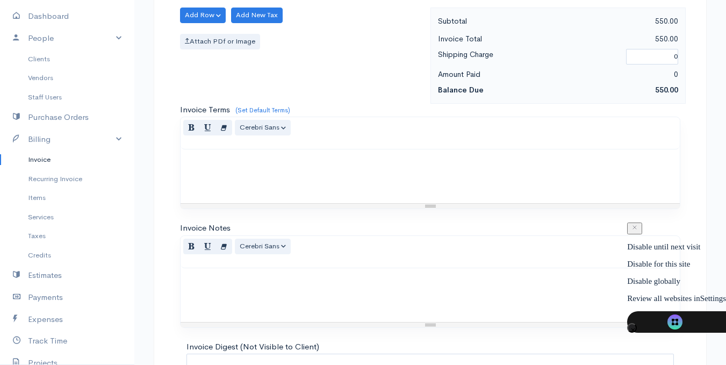
scroll to position [564, 0]
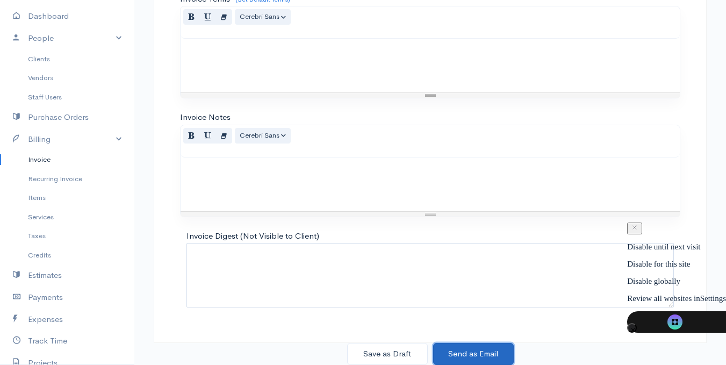
click at [458, 349] on button "Send as Email" at bounding box center [473, 354] width 81 height 22
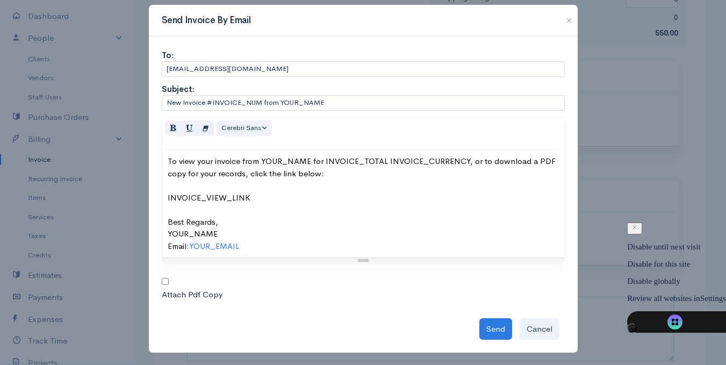
scroll to position [14, 0]
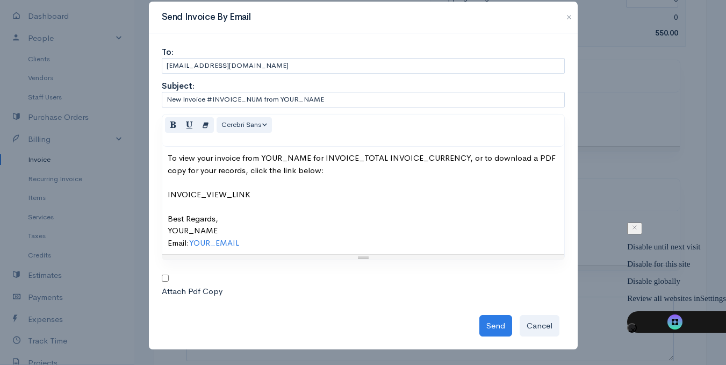
click at [603, 210] on div "Send Invoice By Email To: [EMAIL_ADDRESS][DOMAIN_NAME] Subject: New Invoice #IN…" at bounding box center [363, 182] width 726 height 365
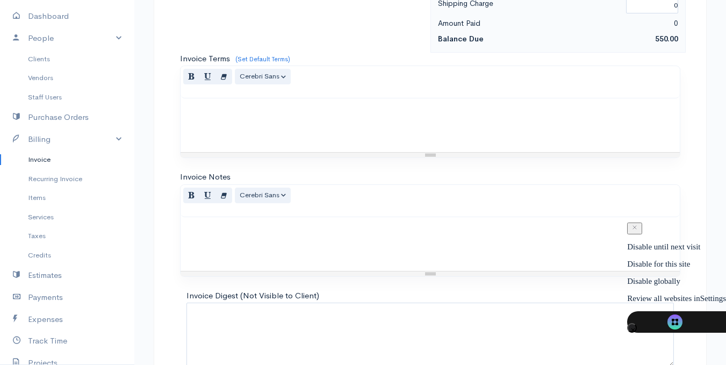
scroll to position [564, 0]
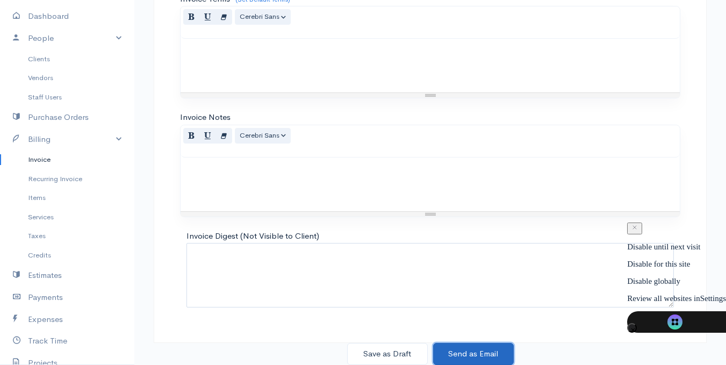
click at [462, 354] on button "Send as Email" at bounding box center [473, 354] width 81 height 22
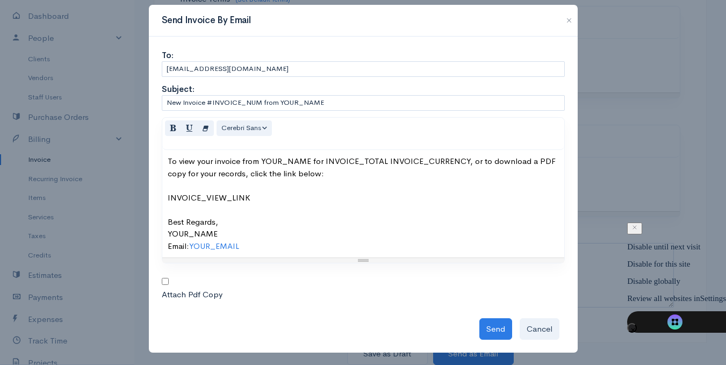
scroll to position [14, 0]
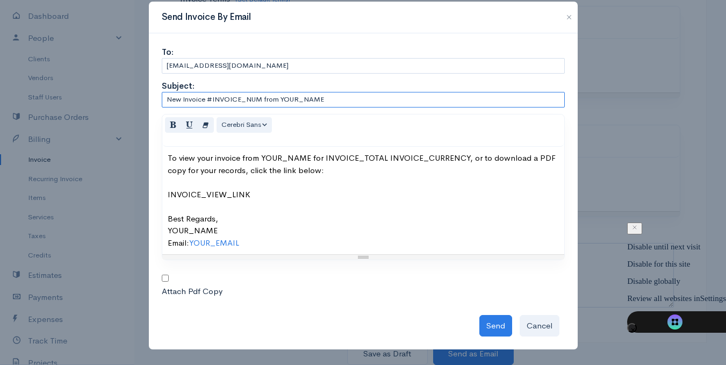
click at [324, 98] on input "New Invoice #INVOICE_NUM from YOUR_NAME" at bounding box center [363, 100] width 403 height 16
type input "N"
type input "Vans Invoice from Nyumbu M Ent"
click at [168, 157] on div "To view your invoice from YOUR_NAME for INVOICE_TOTAL INVOICE_CURRENCY, or to d…" at bounding box center [363, 200] width 391 height 97
drag, startPoint x: 161, startPoint y: 229, endPoint x: 220, endPoint y: 231, distance: 59.1
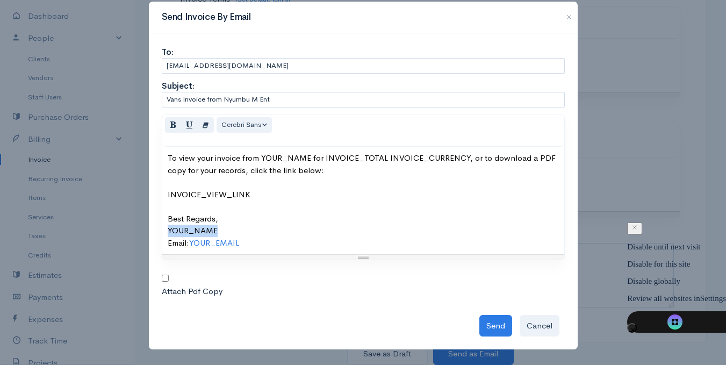
click at [220, 231] on div "To view your invoice from YOUR_NAME for INVOICE_TOTAL INVOICE_CURRENCY, or to d…" at bounding box center [363, 200] width 402 height 107
click at [220, 231] on div "To view your invoice from YOUR_NAME for INVOICE_TOTAL INVOICE_CURRENCY, or to d…" at bounding box center [363, 200] width 391 height 97
drag, startPoint x: 161, startPoint y: 229, endPoint x: 223, endPoint y: 236, distance: 62.1
click at [223, 236] on div "To view your invoice from YOUR_NAME for INVOICE_TOTAL INVOICE_CURRENCY, or to d…" at bounding box center [363, 200] width 402 height 107
click at [227, 225] on div "To view your invoice from YOUR_NAME for INVOICE_TOTAL INVOICE_CURRENCY, or to d…" at bounding box center [363, 200] width 391 height 97
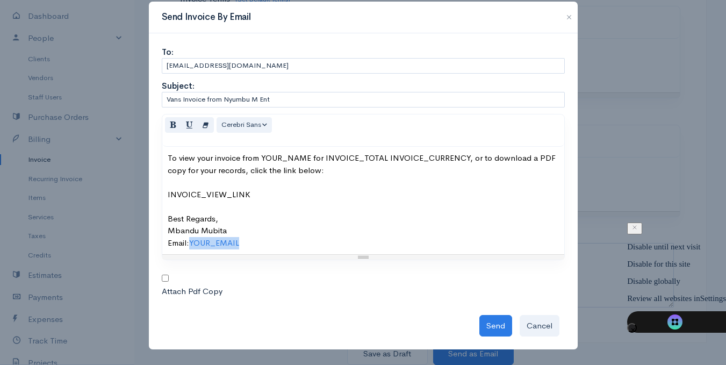
drag, startPoint x: 187, startPoint y: 243, endPoint x: 251, endPoint y: 249, distance: 64.2
click at [251, 249] on div "To view your invoice from YOUR_NAME for INVOICE_TOTAL INVOICE_CURRENCY, or to d…" at bounding box center [363, 200] width 402 height 107
click at [271, 243] on div "To view your invoice from YOUR_NAME for INVOICE_TOTAL INVOICE_CURRENCY, or to d…" at bounding box center [363, 200] width 391 height 97
click at [489, 325] on button "Send" at bounding box center [495, 326] width 33 height 22
click at [486, 327] on div "Send Cancel" at bounding box center [363, 323] width 403 height 27
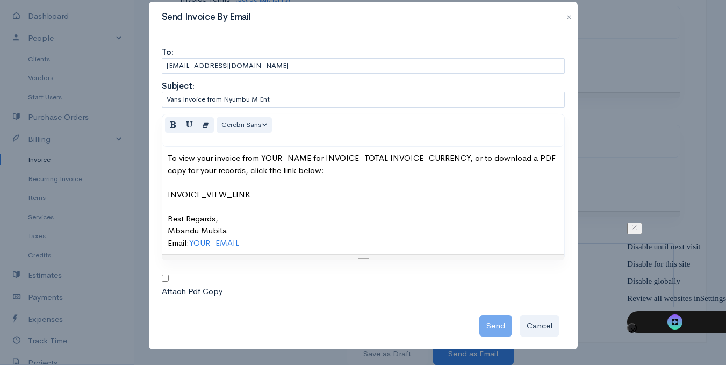
click at [487, 326] on div "Send Cancel" at bounding box center [363, 323] width 403 height 27
drag, startPoint x: 189, startPoint y: 240, endPoint x: 235, endPoint y: 244, distance: 47.0
click at [235, 244] on link "YOUR_EMAIL" at bounding box center [214, 243] width 50 height 10
click at [377, 308] on div "<div>To view your invoice from YOUR_NAME for INVOICE_TOTAL INVOICE_CURRENCY, or…" at bounding box center [363, 225] width 403 height 222
click at [484, 328] on div "Send Cancel" at bounding box center [363, 323] width 403 height 27
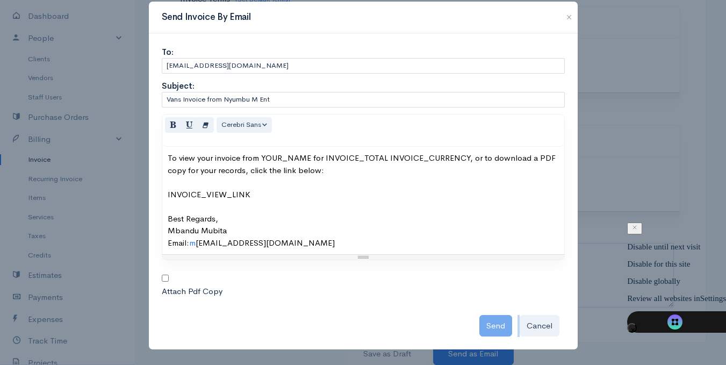
click at [484, 328] on div "Send Cancel" at bounding box center [363, 323] width 403 height 27
click at [266, 198] on div "To view your invoice from YOUR_NAME for INVOICE_TOTAL INVOICE_CURRENCY, or to d…" at bounding box center [363, 200] width 391 height 97
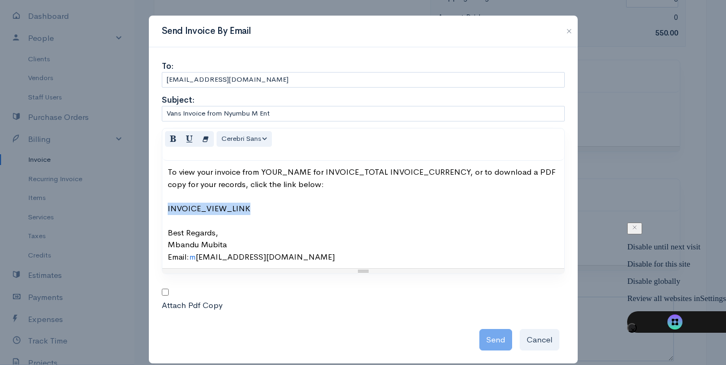
drag, startPoint x: 163, startPoint y: 208, endPoint x: 247, endPoint y: 212, distance: 84.4
click at [249, 212] on div "To view your invoice from YOUR_NAME for INVOICE_TOTAL INVOICE_CURRENCY, or to d…" at bounding box center [363, 214] width 402 height 107
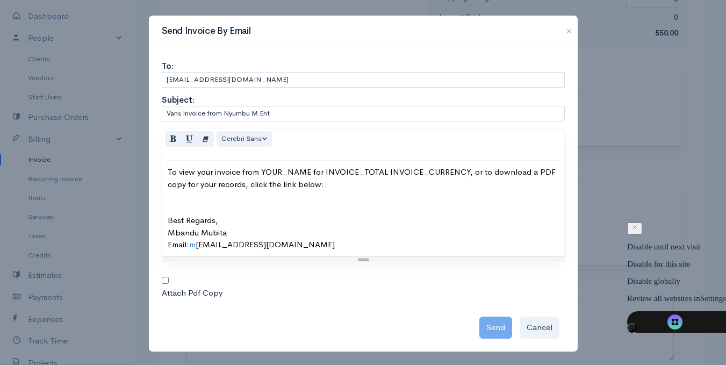
click at [162, 279] on input "checkbox" at bounding box center [165, 280] width 7 height 7
checkbox input "true"
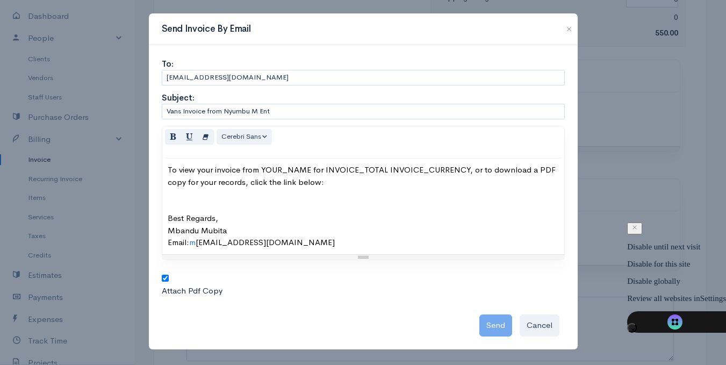
click at [491, 322] on div "Send Cancel" at bounding box center [363, 322] width 403 height 27
click at [489, 319] on div "Send Cancel" at bounding box center [363, 322] width 403 height 27
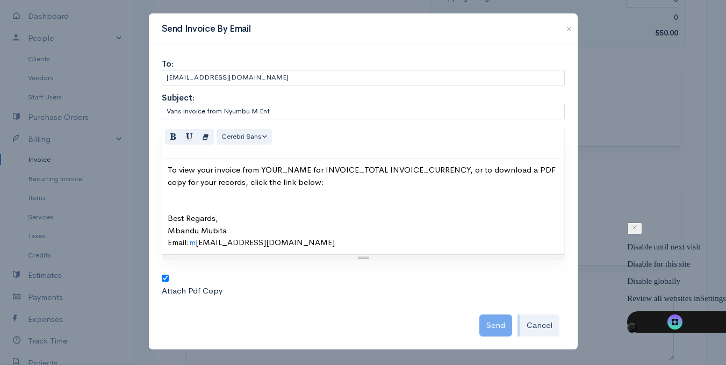
drag, startPoint x: 489, startPoint y: 319, endPoint x: 459, endPoint y: 309, distance: 31.3
click at [487, 318] on div "Send Cancel" at bounding box center [363, 322] width 403 height 27
drag, startPoint x: 488, startPoint y: 325, endPoint x: 414, endPoint y: 311, distance: 74.9
click at [487, 325] on div "Send Cancel" at bounding box center [363, 322] width 403 height 27
click at [405, 310] on div "Send Cancel" at bounding box center [363, 322] width 403 height 27
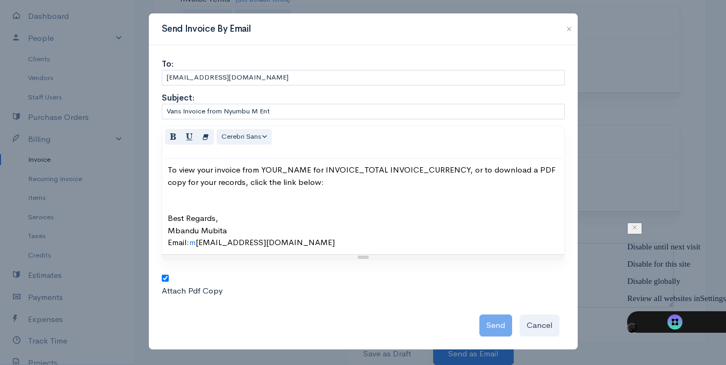
click at [488, 322] on div "Send Cancel" at bounding box center [363, 322] width 403 height 27
click at [564, 31] on button "button" at bounding box center [568, 29] width 17 height 13
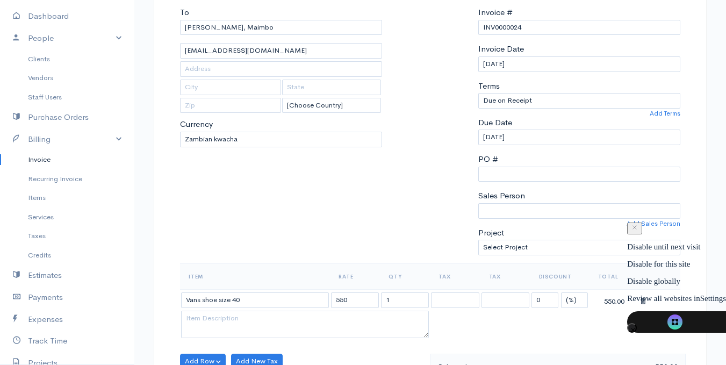
scroll to position [54, 0]
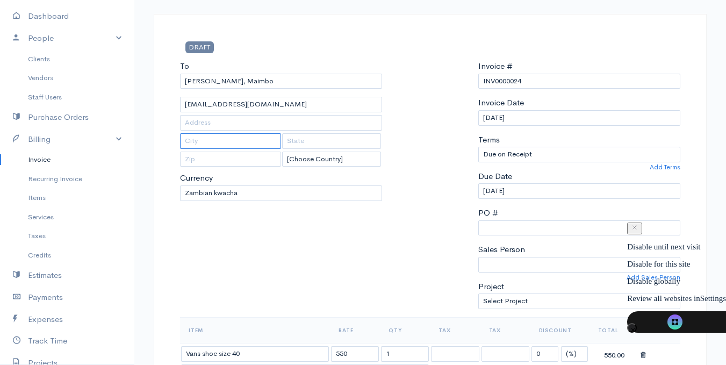
click at [204, 143] on input "text" at bounding box center [230, 141] width 101 height 16
type input "Lusaka"
click at [435, 171] on div at bounding box center [429, 188] width 85 height 257
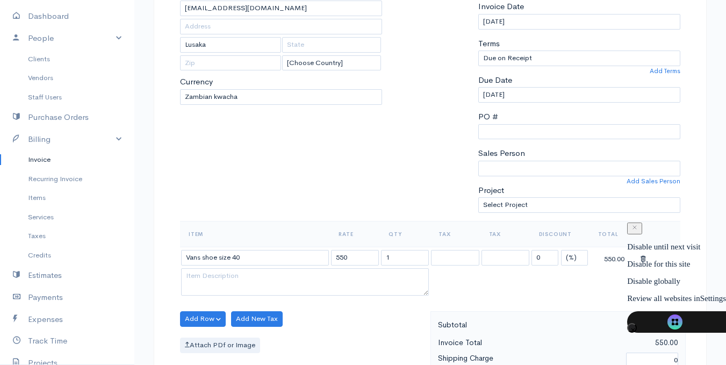
scroll to position [0, 0]
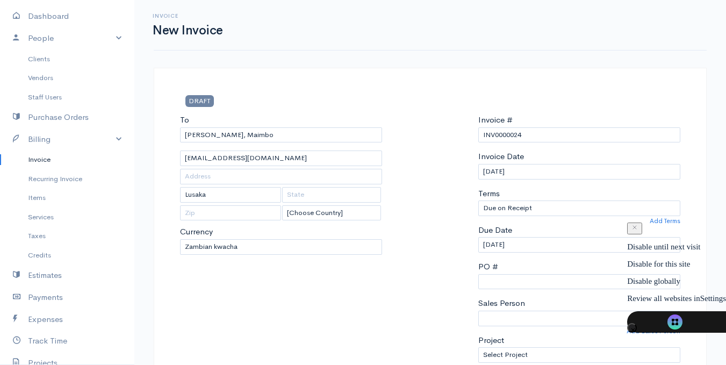
click at [211, 32] on h1 "New Invoice" at bounding box center [188, 30] width 70 height 13
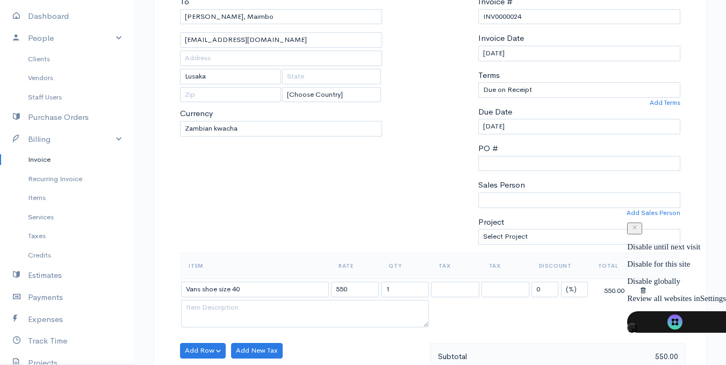
scroll to position [134, 0]
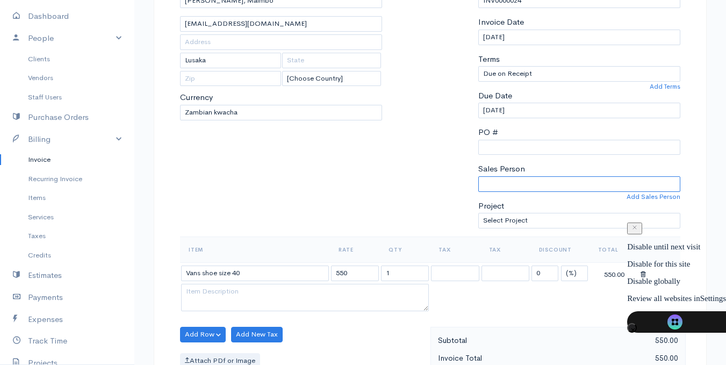
click at [525, 183] on select "Mubita Mbandu" at bounding box center [579, 184] width 202 height 16
select select "Mubita Mbandu"
click at [478, 176] on select "Mubita Mbandu" at bounding box center [579, 184] width 202 height 16
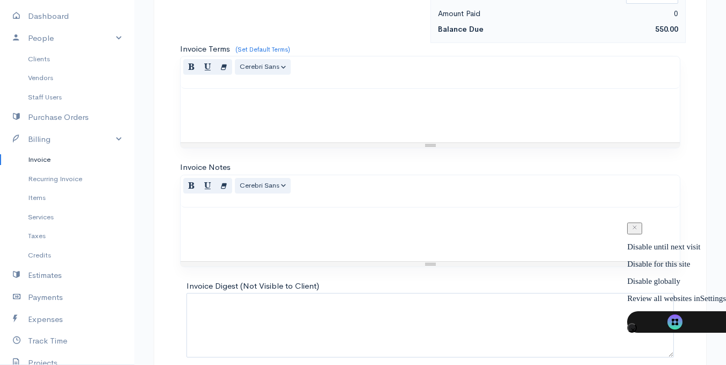
scroll to position [564, 0]
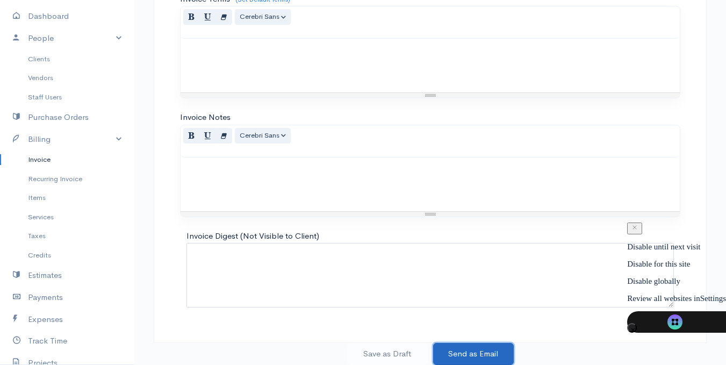
click at [470, 355] on button "Send as Email" at bounding box center [473, 354] width 81 height 22
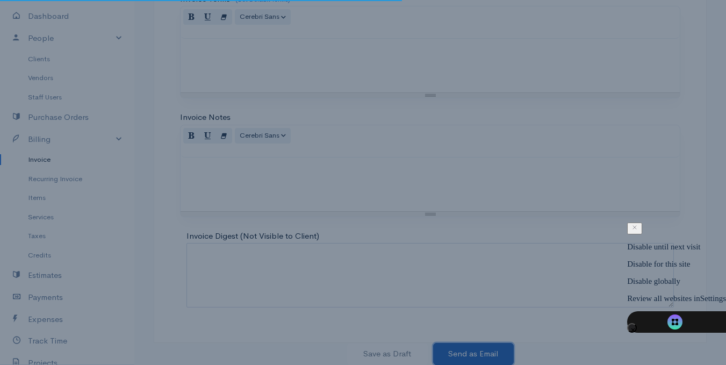
scroll to position [0, 0]
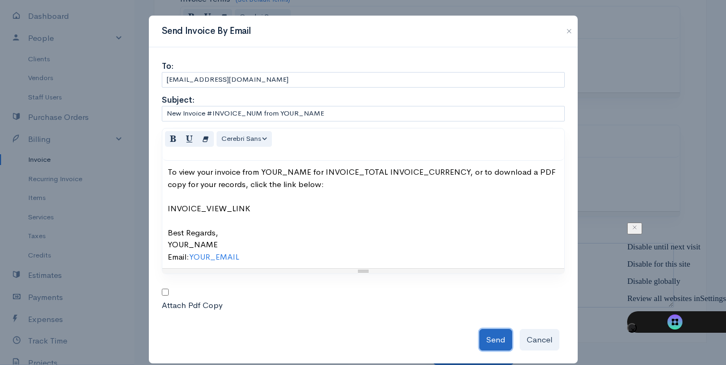
click at [483, 337] on button "Send" at bounding box center [495, 340] width 33 height 22
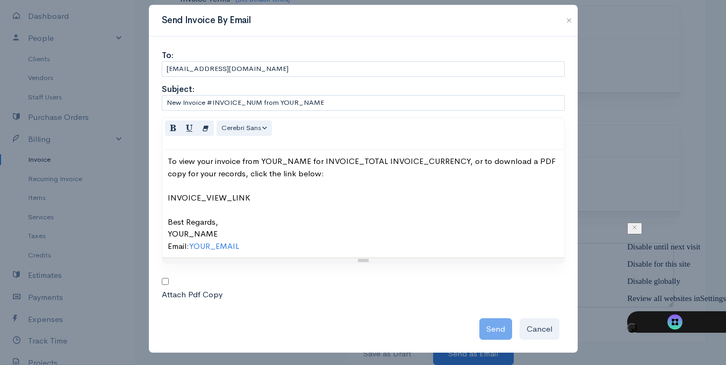
scroll to position [14, 0]
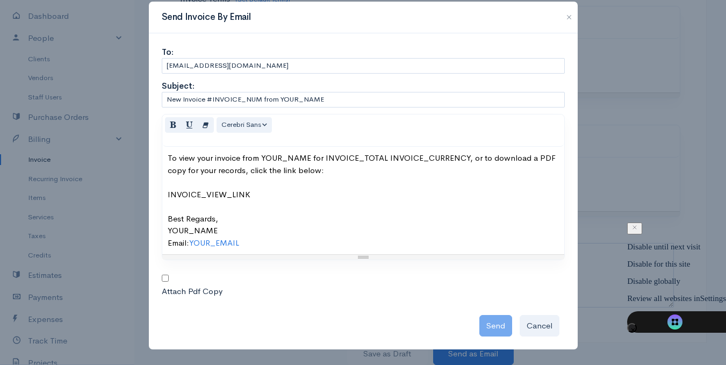
click at [493, 325] on div "Send Cancel" at bounding box center [363, 323] width 403 height 27
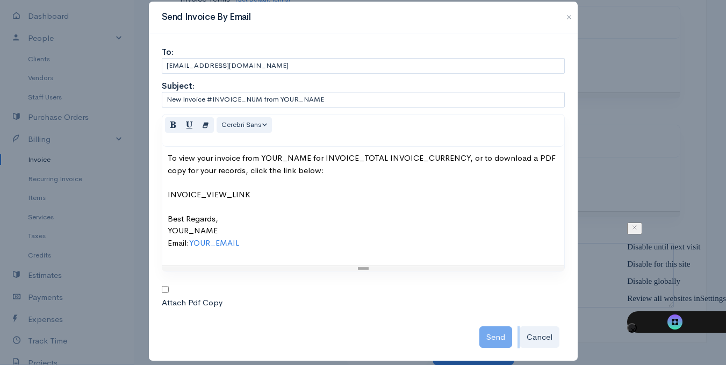
drag, startPoint x: 362, startPoint y: 254, endPoint x: 394, endPoint y: 268, distance: 35.4
click at [394, 268] on div at bounding box center [363, 267] width 402 height 5
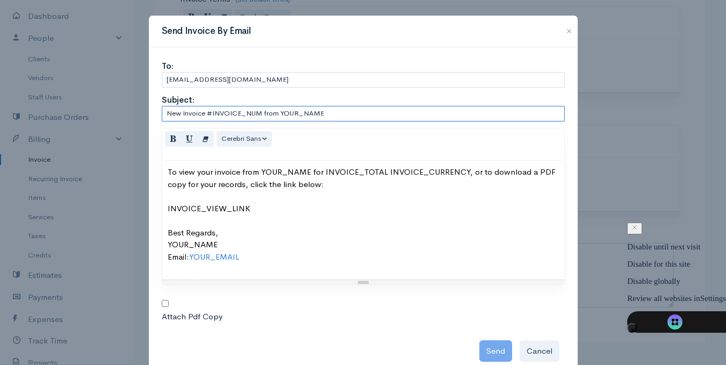
drag, startPoint x: 242, startPoint y: 111, endPoint x: 328, endPoint y: 114, distance: 85.5
click at [328, 114] on input "New Invoice #INVOICE_NUM from YOUR_NAME" at bounding box center [363, 114] width 403 height 16
type input "New Invoice #INVOICE_000023 from [GEOGRAPHIC_DATA] M ent"
click at [493, 349] on div "Send Cancel" at bounding box center [363, 348] width 403 height 27
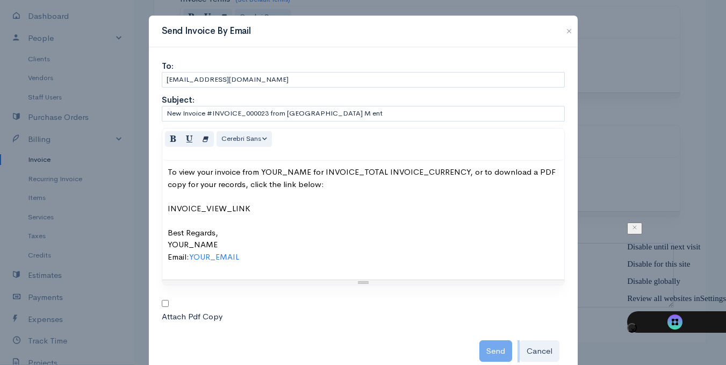
click at [493, 349] on div "Send Cancel" at bounding box center [363, 348] width 403 height 27
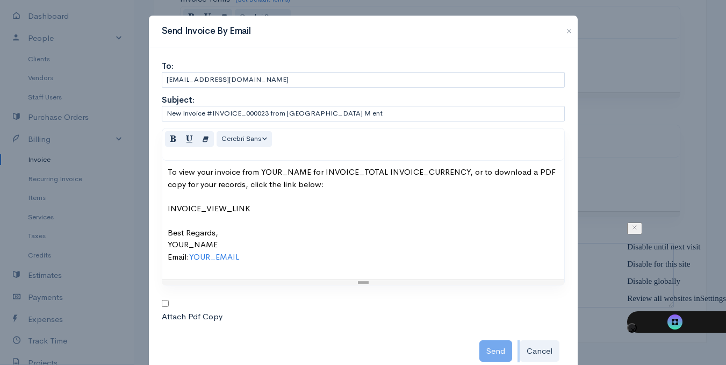
click at [493, 349] on div "Send Cancel" at bounding box center [363, 348] width 403 height 27
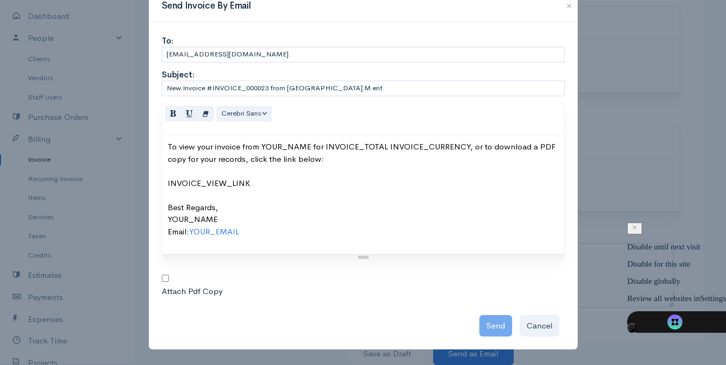
click at [479, 328] on div "Send Cancel" at bounding box center [363, 323] width 403 height 27
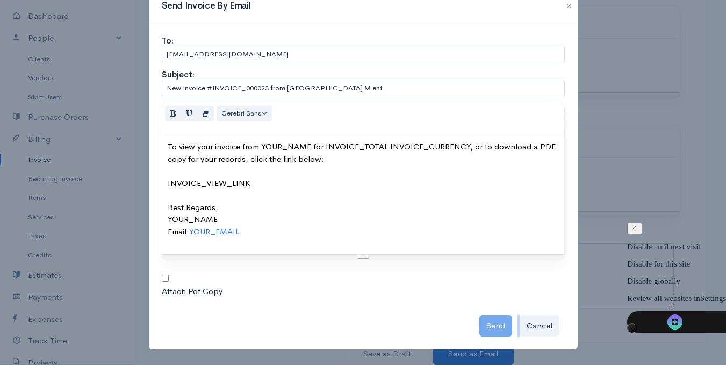
click at [479, 328] on div "Send Cancel" at bounding box center [363, 323] width 403 height 27
click at [610, 172] on div "Send Invoice By Email To: [EMAIL_ADDRESS][DOMAIN_NAME] Subject: New Invoice #IN…" at bounding box center [363, 182] width 726 height 365
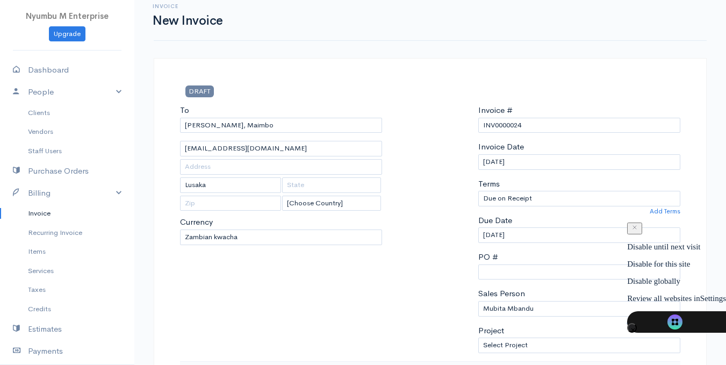
scroll to position [0, 0]
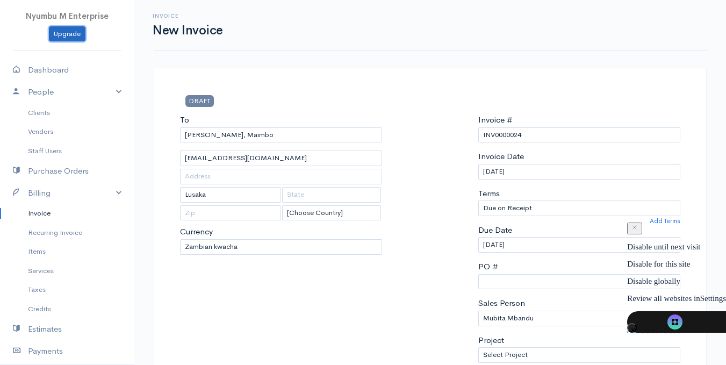
click at [66, 35] on link "Upgrade" at bounding box center [67, 34] width 37 height 16
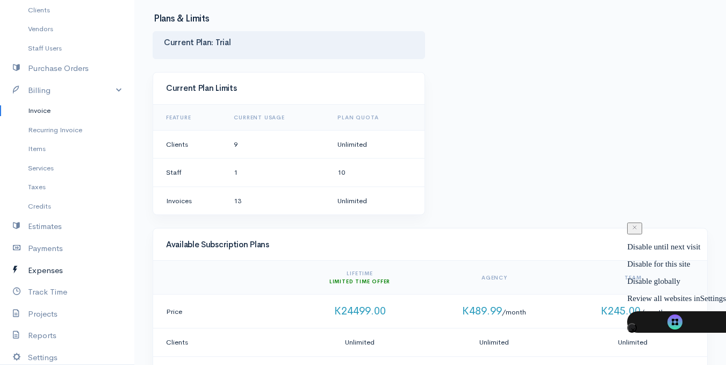
scroll to position [107, 0]
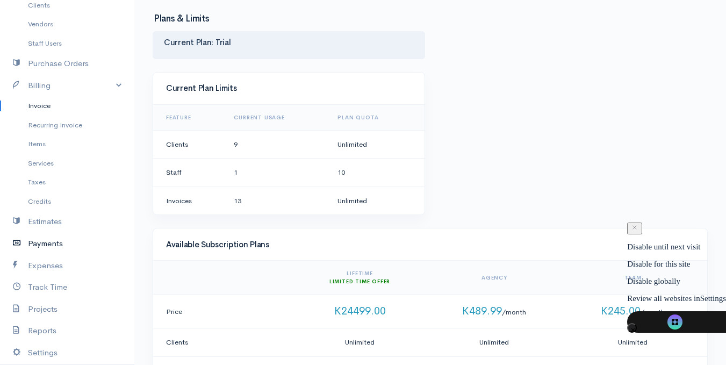
click at [52, 243] on link "Payments" at bounding box center [67, 244] width 134 height 22
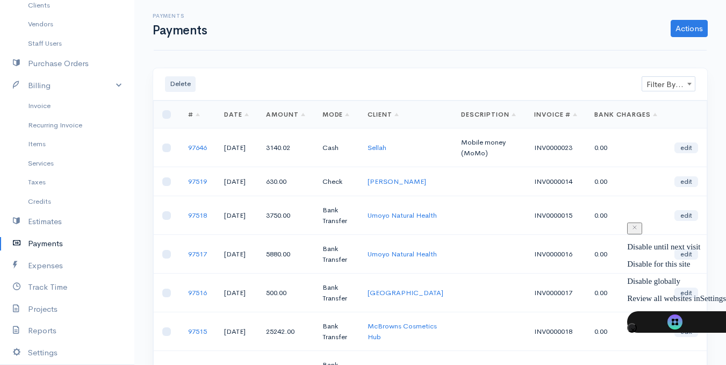
click at [674, 88] on span "Filter By Client" at bounding box center [668, 84] width 53 height 15
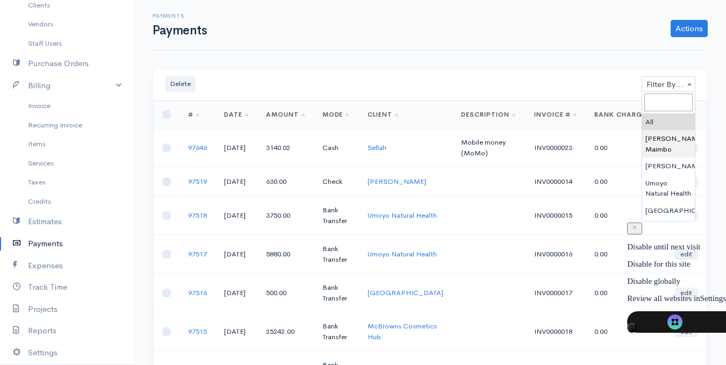
select select "4342579"
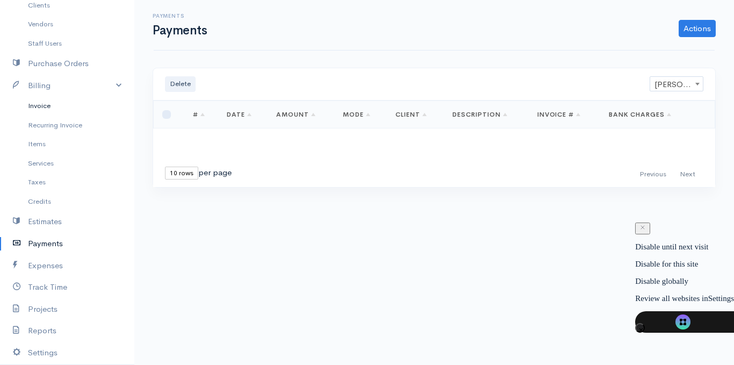
click at [42, 106] on link "Invoice" at bounding box center [67, 105] width 134 height 19
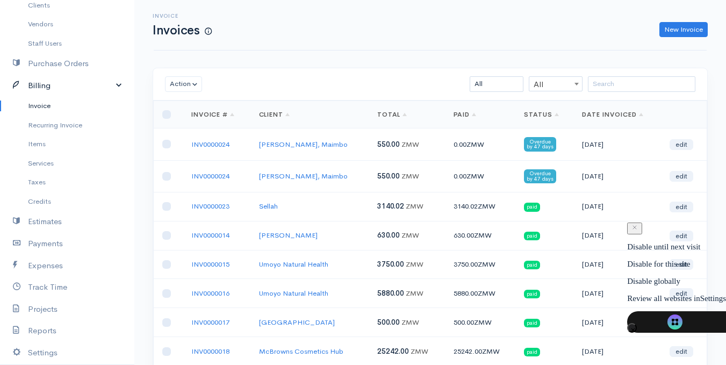
click at [41, 84] on link "Billing" at bounding box center [67, 86] width 134 height 22
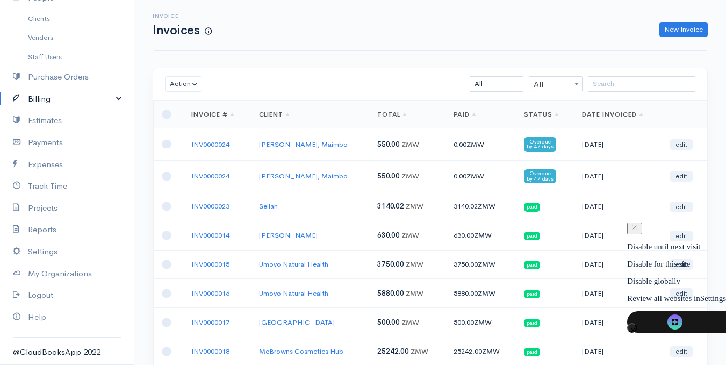
scroll to position [94, 0]
click at [685, 176] on link "edit" at bounding box center [682, 176] width 24 height 11
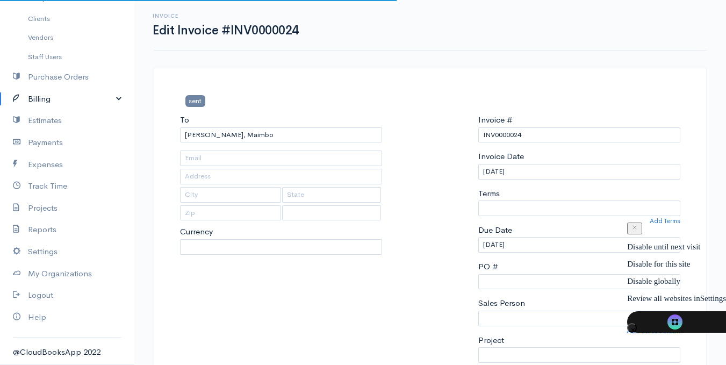
type input "[EMAIL_ADDRESS][DOMAIN_NAME]"
type input "Lusaka"
select select
select select "[GEOGRAPHIC_DATA]"
select select "0"
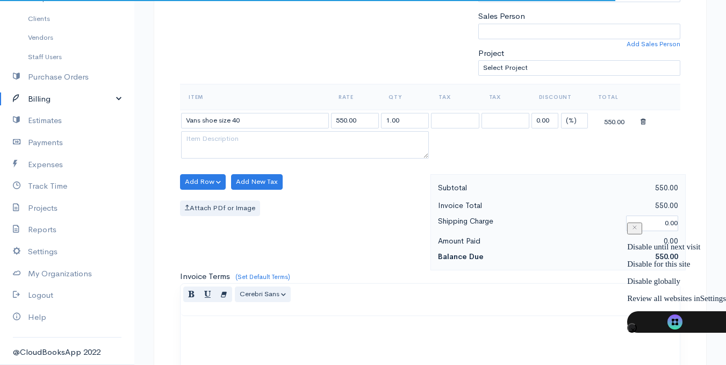
scroll to position [269, 0]
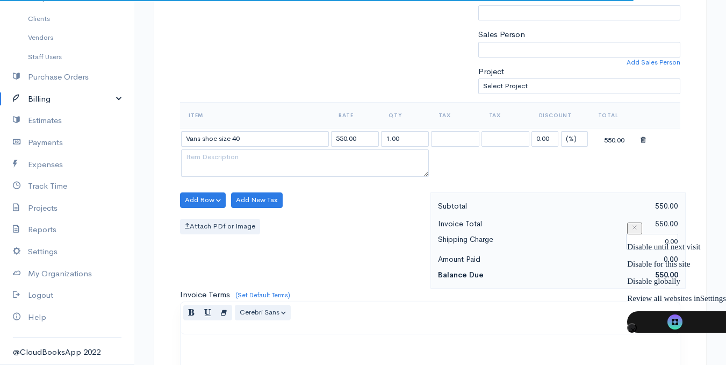
select select "ZMW"
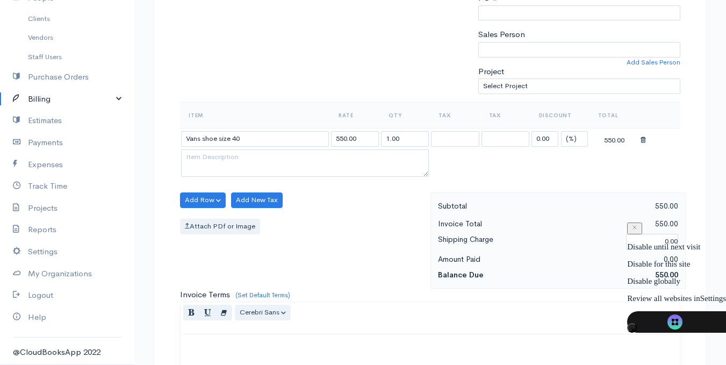
click at [641, 140] on icon at bounding box center [643, 140] width 5 height 8
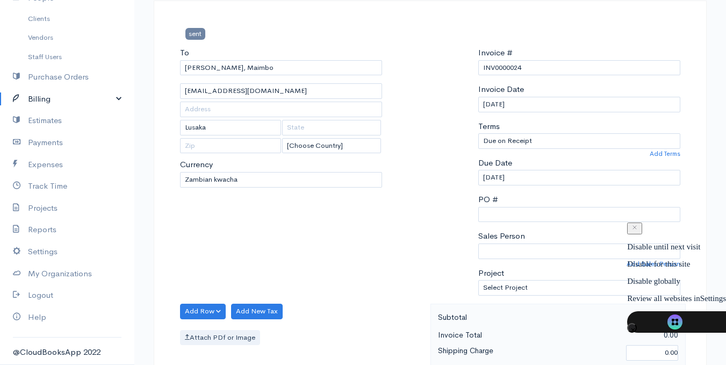
scroll to position [0, 0]
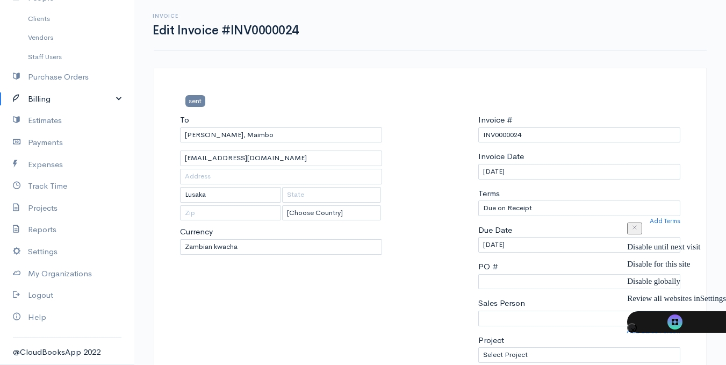
drag, startPoint x: 202, startPoint y: 117, endPoint x: 205, endPoint y: 110, distance: 8.4
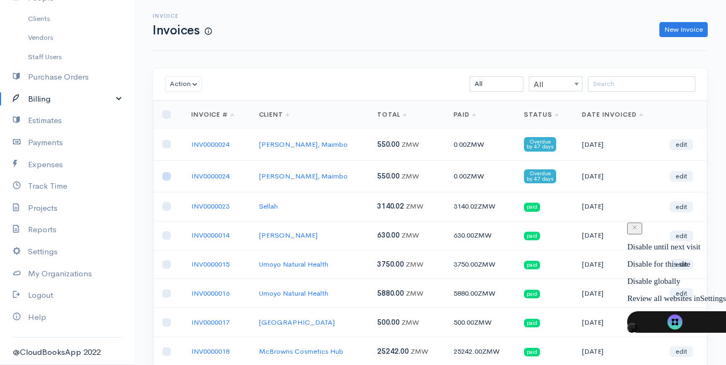
click at [165, 175] on input "checkbox" at bounding box center [166, 176] width 9 height 9
drag, startPoint x: 169, startPoint y: 177, endPoint x: 164, endPoint y: 174, distance: 5.5
click at [164, 174] on input "checkbox" at bounding box center [166, 176] width 9 height 9
checkbox input "true"
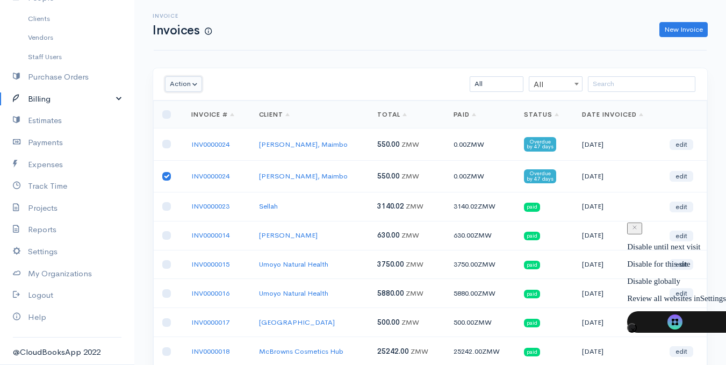
click at [183, 84] on button "Action" at bounding box center [183, 84] width 37 height 16
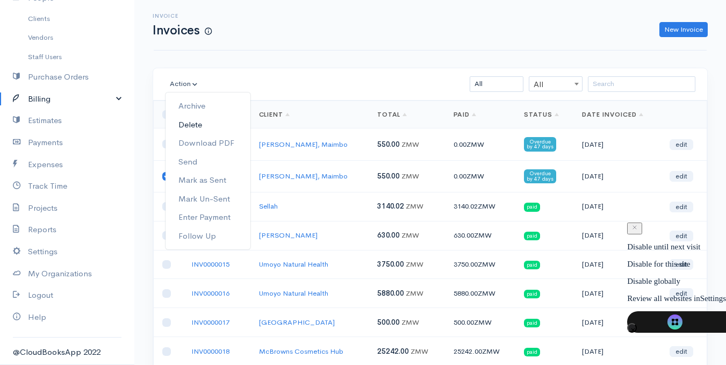
click at [183, 125] on link "Delete" at bounding box center [208, 125] width 85 height 19
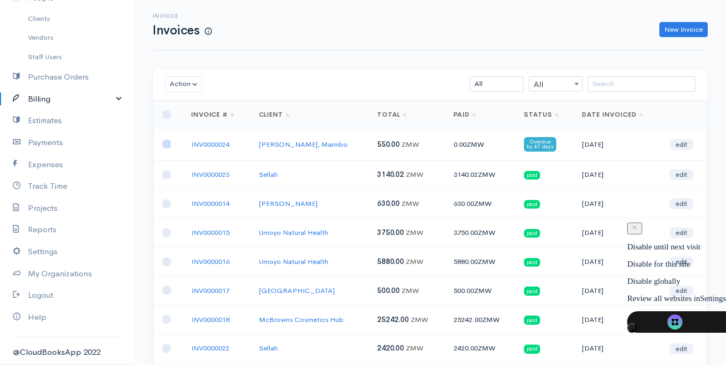
click at [164, 146] on input "checkbox" at bounding box center [166, 144] width 9 height 9
click at [166, 146] on input "checkbox" at bounding box center [166, 144] width 9 height 9
checkbox input "false"
click at [681, 146] on link "edit" at bounding box center [682, 144] width 24 height 11
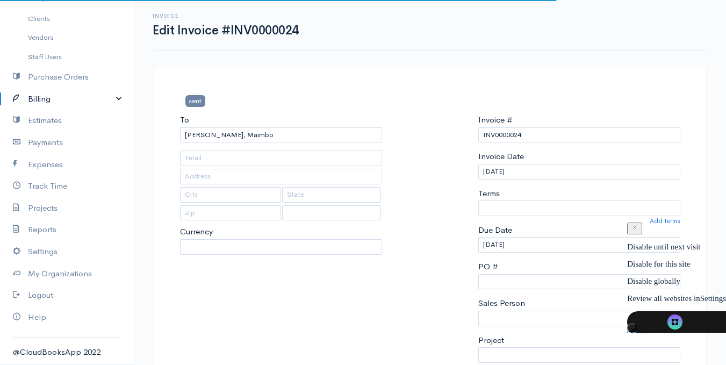
type input "[EMAIL_ADDRESS][DOMAIN_NAME]"
type input "Lusaka"
select select "0"
select select "Mubita Mbandu"
select select "[GEOGRAPHIC_DATA]"
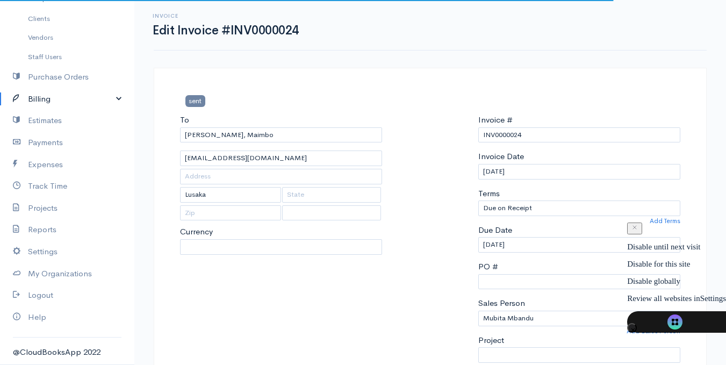
select select "ZMW"
select select
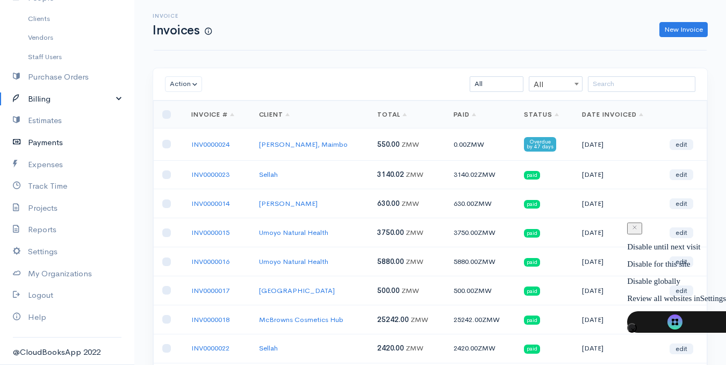
click at [48, 141] on link "Payments" at bounding box center [67, 143] width 134 height 22
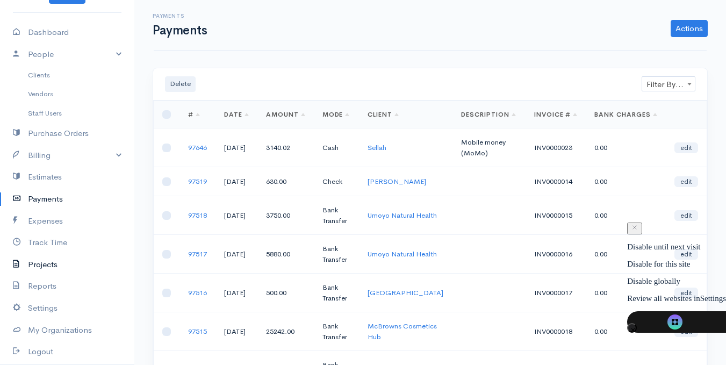
scroll to position [54, 0]
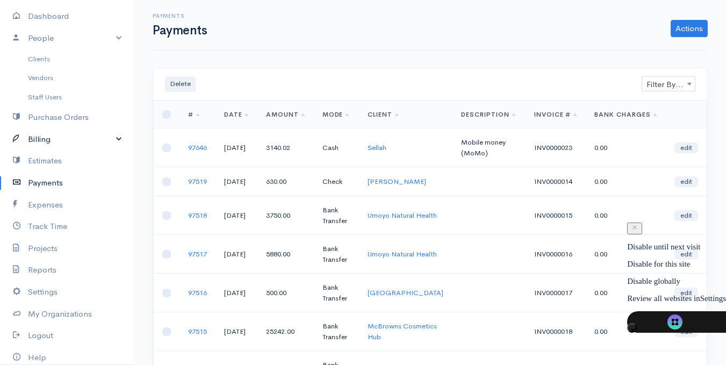
click at [50, 139] on link "Billing" at bounding box center [67, 139] width 134 height 22
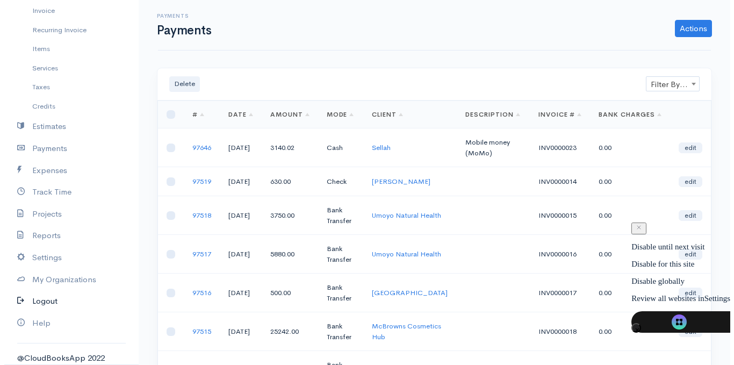
scroll to position [208, 0]
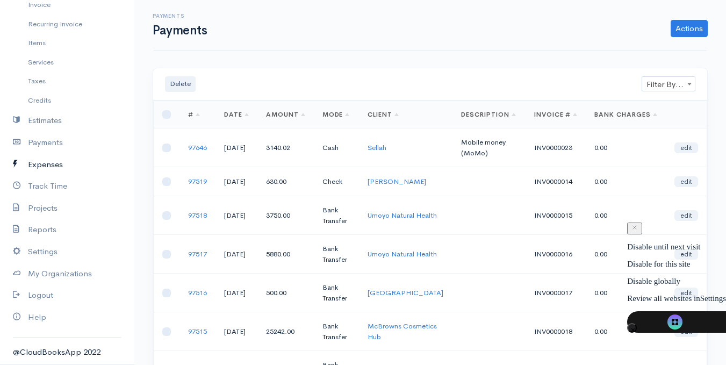
click at [51, 167] on link "Expenses" at bounding box center [67, 165] width 134 height 22
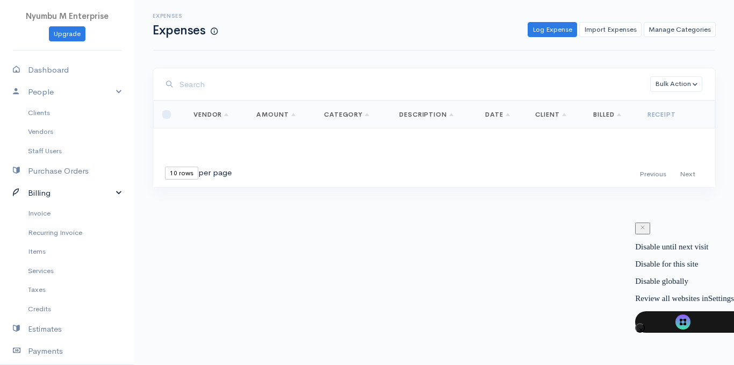
click at [108, 192] on link "Billing" at bounding box center [67, 193] width 134 height 22
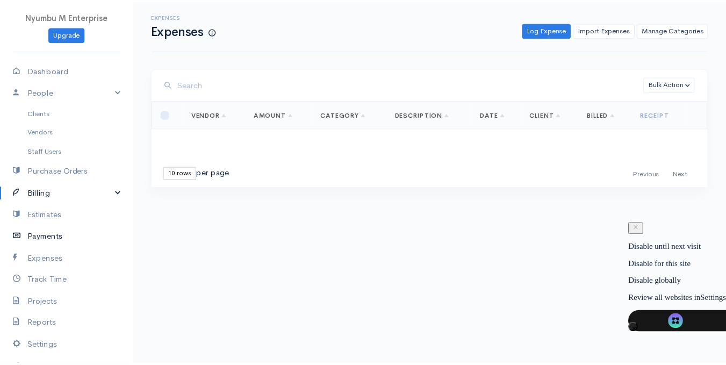
scroll to position [54, 0]
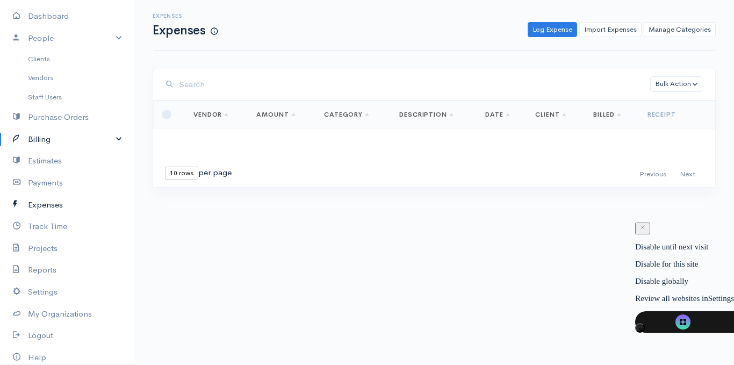
click at [55, 208] on link "Expenses" at bounding box center [67, 205] width 134 height 22
click at [52, 183] on link "Payments" at bounding box center [67, 183] width 134 height 22
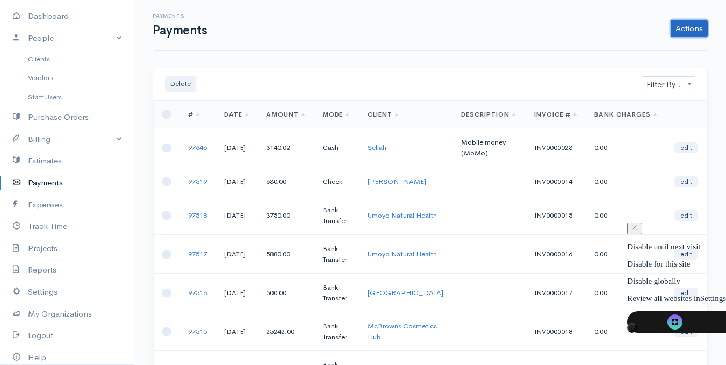
click at [681, 29] on link "Actions" at bounding box center [689, 28] width 37 height 17
click at [651, 54] on link "Enter Payment" at bounding box center [653, 51] width 111 height 19
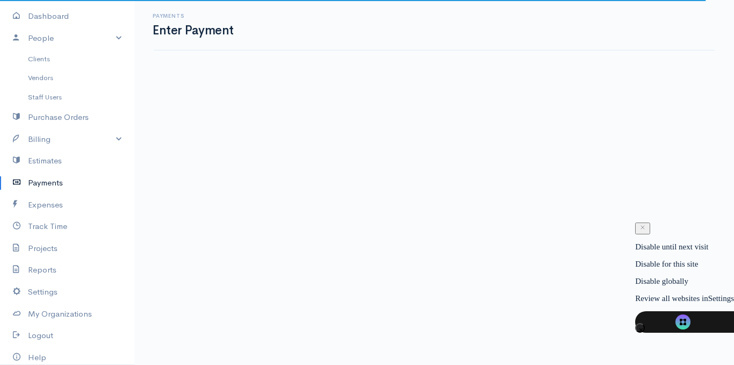
select select "2"
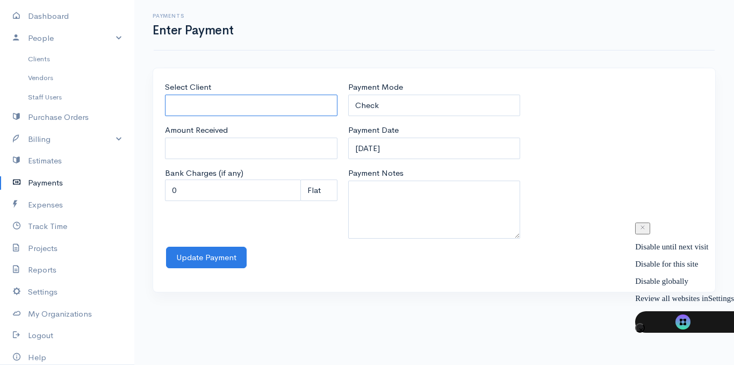
click at [240, 108] on input "Select Client" at bounding box center [251, 106] width 172 height 22
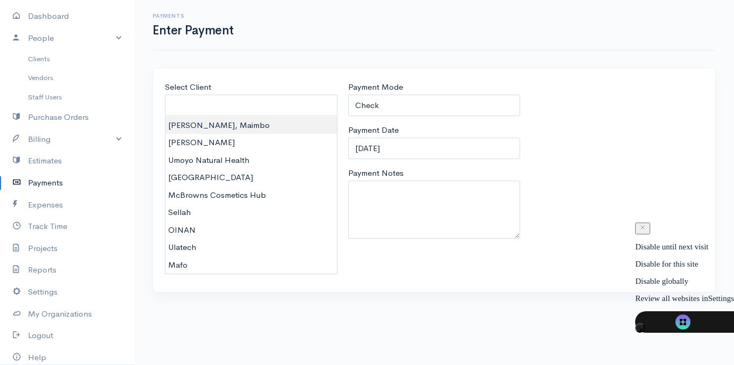
type input "[PERSON_NAME], Maimbo"
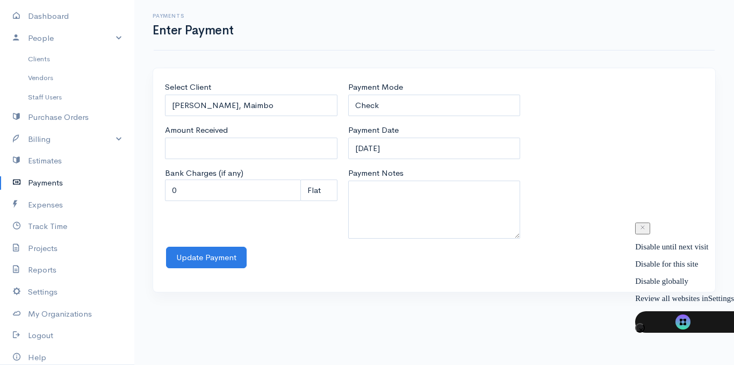
click at [231, 121] on body "Nyumbu M Enterprise Upgrade Dashboard People Clients Vendors Staff Users Purcha…" at bounding box center [367, 182] width 734 height 365
type input "550"
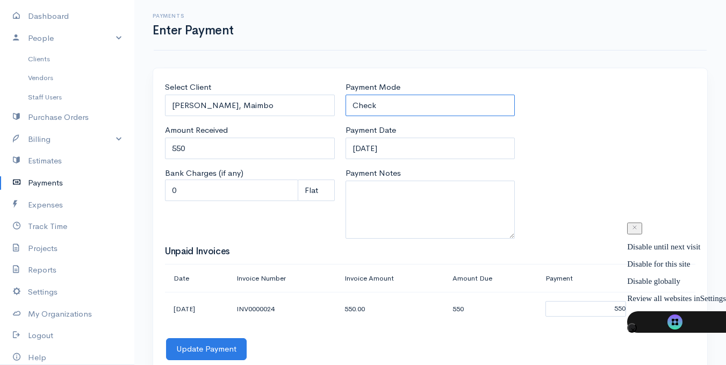
click at [370, 103] on select "Check Bank Transfer Credit Cash Debit ACH VISA MASTERCARD AMEX Discover DINERS …" at bounding box center [431, 106] width 170 height 22
select select "Cash"
click at [346, 95] on select "Check Bank Transfer Credit Cash Debit ACH VISA MASTERCARD AMEX Discover DINERS …" at bounding box center [431, 106] width 170 height 22
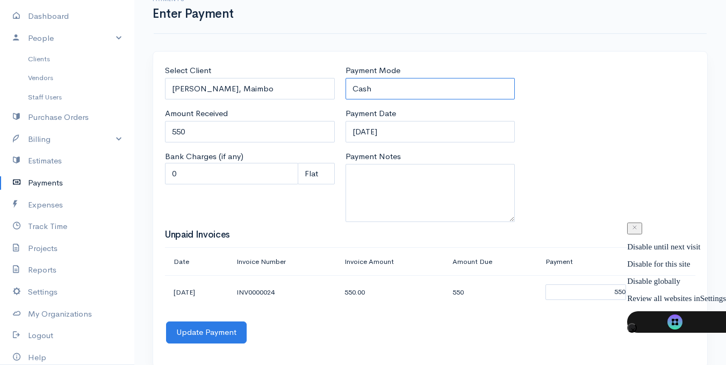
scroll to position [32, 0]
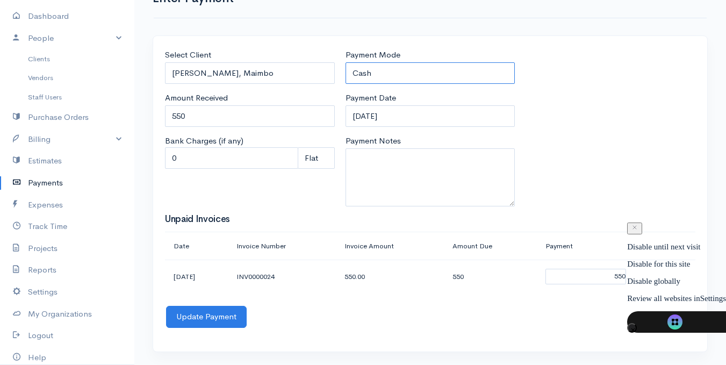
click at [381, 74] on select "Check Bank Transfer Credit Cash Debit ACH VISA MASTERCARD AMEX Discover DINERS …" at bounding box center [431, 73] width 170 height 22
click at [595, 123] on div "Select Client H Phiri, [GEOGRAPHIC_DATA] Amount Received 550 Bank Charges (if a…" at bounding box center [430, 132] width 541 height 166
click at [375, 116] on input "[DATE]" at bounding box center [431, 116] width 170 height 22
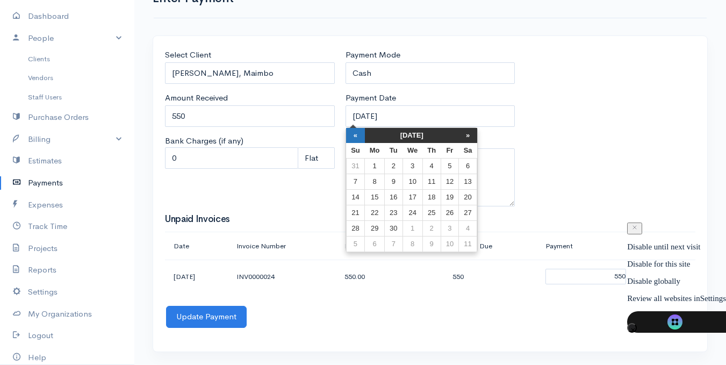
click at [359, 135] on th "«" at bounding box center [355, 135] width 19 height 15
click at [361, 233] on td "27" at bounding box center [355, 228] width 19 height 16
type input "[DATE]"
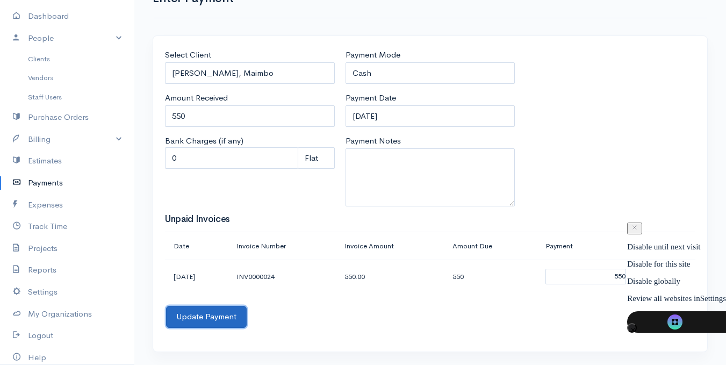
click at [206, 316] on button "Update Payment" at bounding box center [206, 317] width 81 height 22
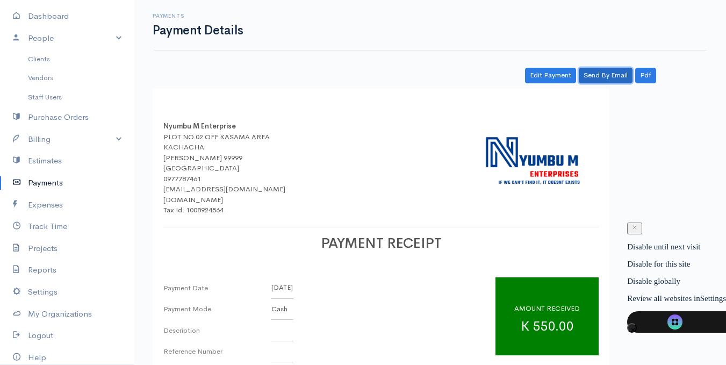
click at [605, 75] on link "Send By Email" at bounding box center [606, 76] width 54 height 16
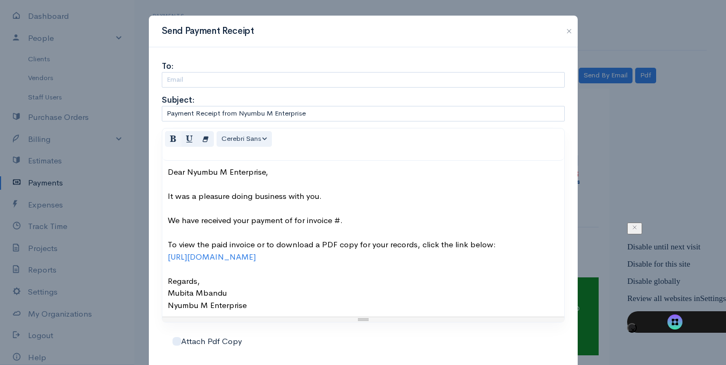
scroll to position [60, 0]
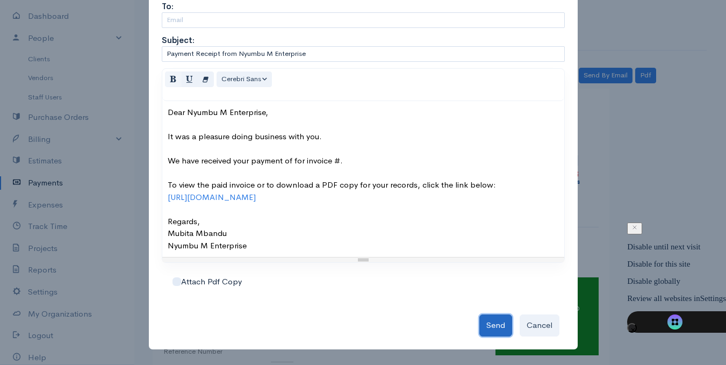
click at [497, 323] on button "Send" at bounding box center [495, 325] width 33 height 22
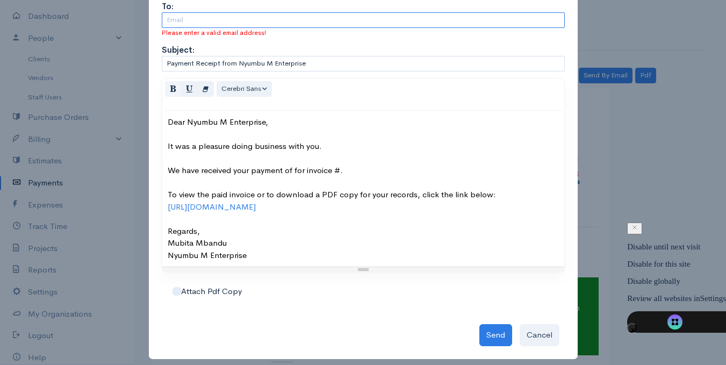
click at [289, 18] on input "text" at bounding box center [363, 20] width 403 height 16
type input "M2"
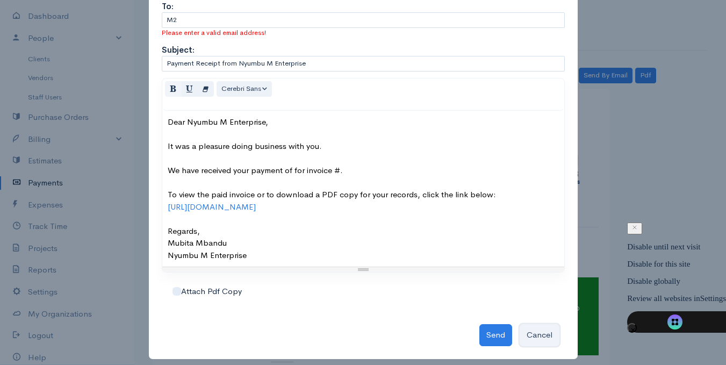
click at [531, 335] on button "Cancel" at bounding box center [540, 335] width 40 height 22
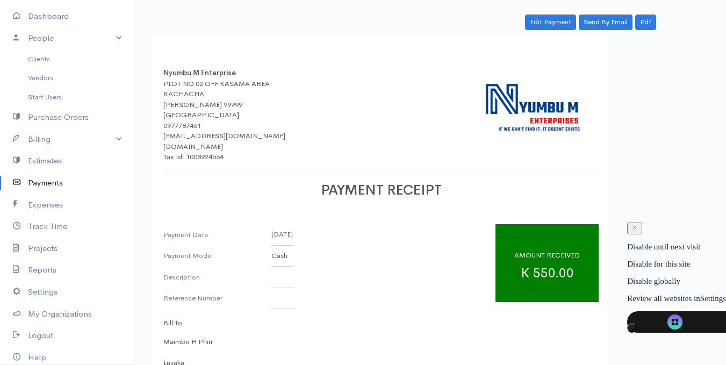
scroll to position [0, 0]
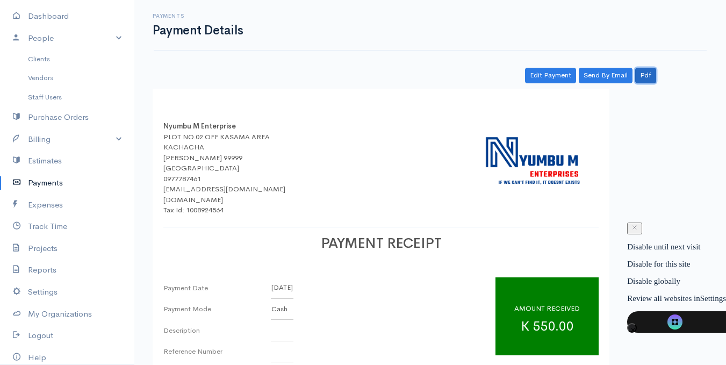
click at [647, 76] on link "Pdf" at bounding box center [645, 76] width 21 height 16
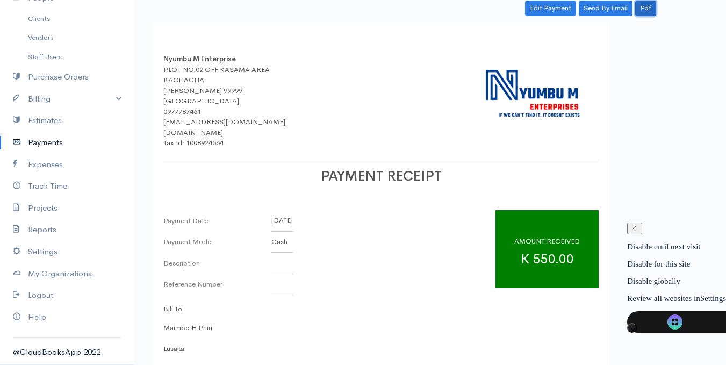
scroll to position [154, 0]
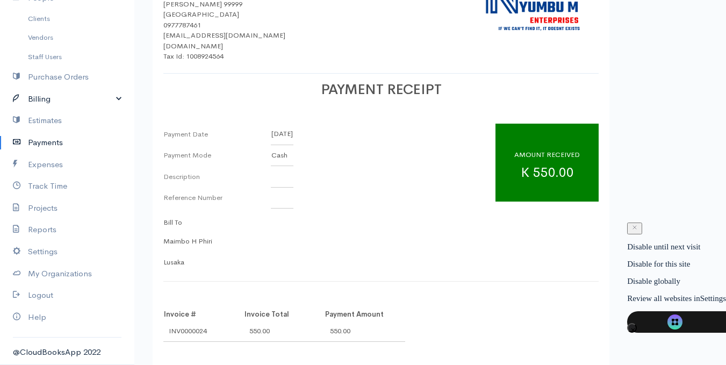
click at [106, 100] on link "Billing" at bounding box center [67, 99] width 134 height 22
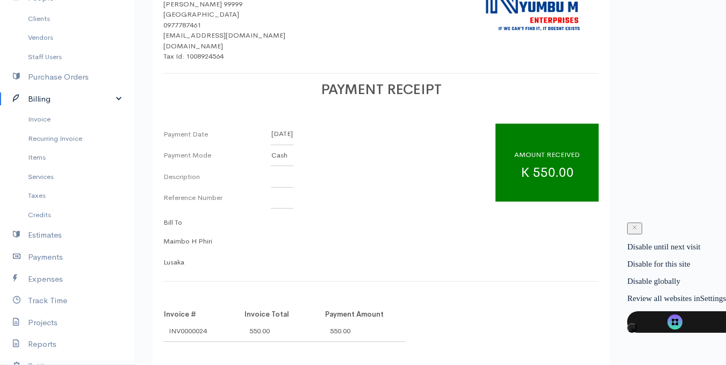
click at [111, 97] on link "Billing" at bounding box center [67, 99] width 134 height 22
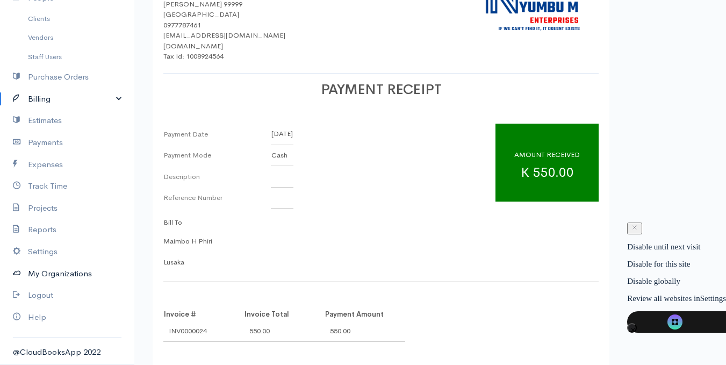
click at [53, 272] on link "My Organizations" at bounding box center [67, 274] width 134 height 22
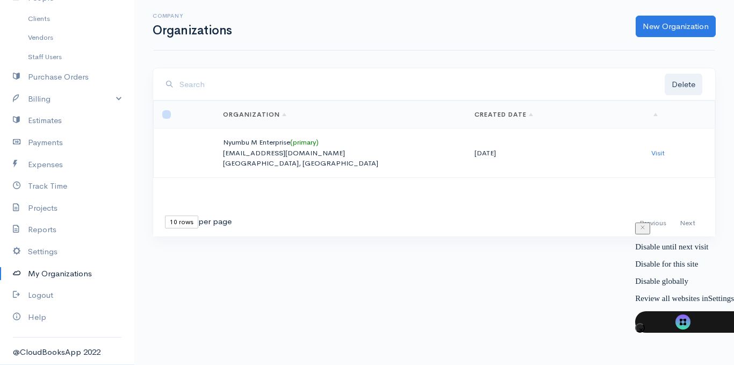
click at [167, 114] on input "checkbox" at bounding box center [166, 114] width 9 height 9
checkbox input "false"
click at [49, 246] on link "Settings" at bounding box center [67, 252] width 134 height 22
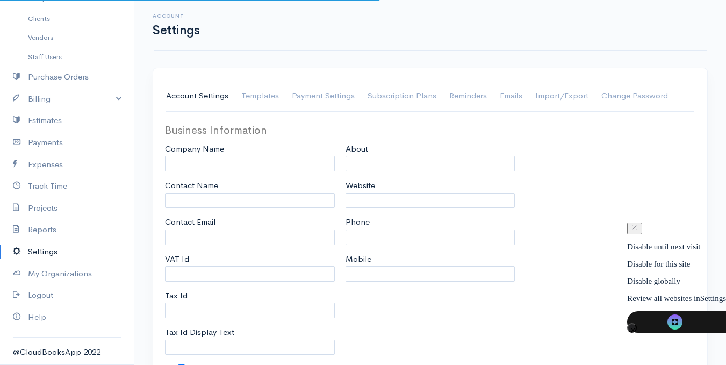
type input "Nyumbu M Enterprise"
type input "Mubita Mbandu"
type input "[EMAIL_ADDRESS][DOMAIN_NAME]"
type input "1008924564"
type input "Tax Id"
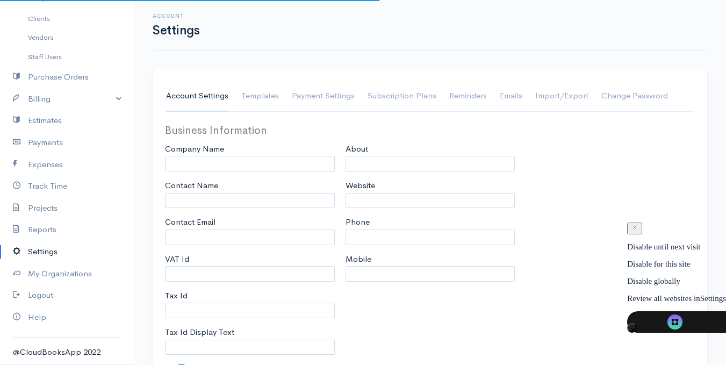
checkbox input "true"
type input "Office, hardware and general supplu"
type input "[DOMAIN_NAME]"
type input "0977787461"
type input "0969263561"
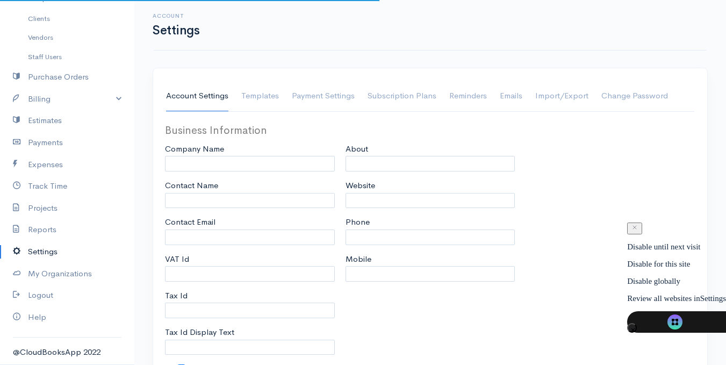
select select
type input "PLOT NO.02 OFF KASAMA AREA"
type input "KACHACHA"
type input "[PERSON_NAME]"
type input "99999"
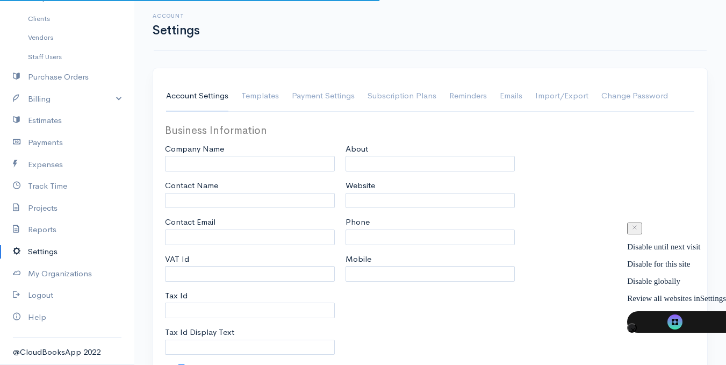
select select
type input "INVOICE"
type input "1"
type input "INV000"
type input "1"
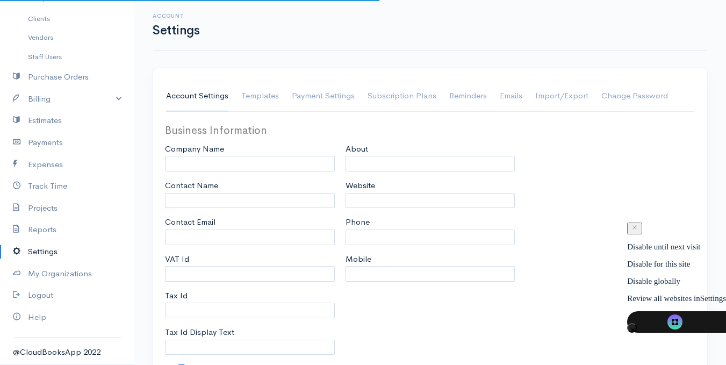
select select "3"
type textarea "''Your trusted supplier in office, electrical and hardware''"
checkbox input "true"
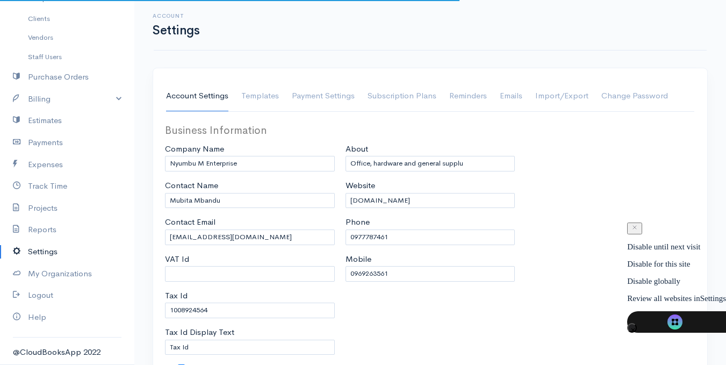
select select "[GEOGRAPHIC_DATA]"
select select "ZMW"
click at [261, 99] on link "Templates" at bounding box center [260, 96] width 38 height 30
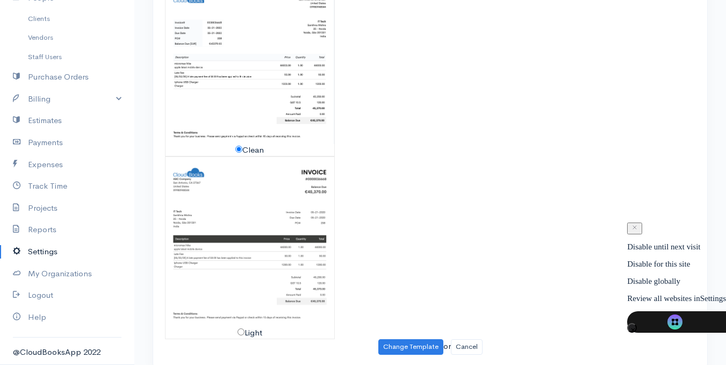
scroll to position [527, 0]
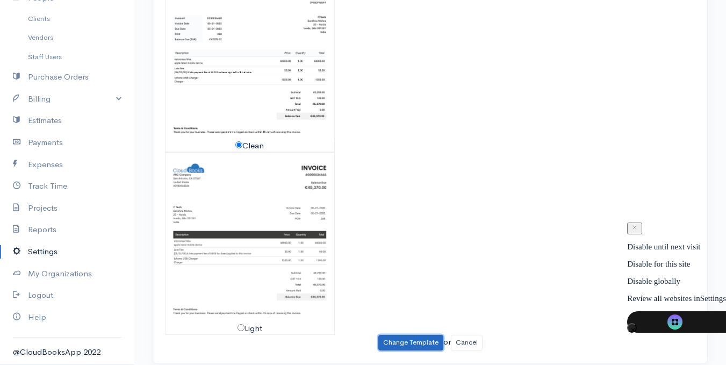
click at [392, 335] on button "Change Template" at bounding box center [410, 343] width 65 height 16
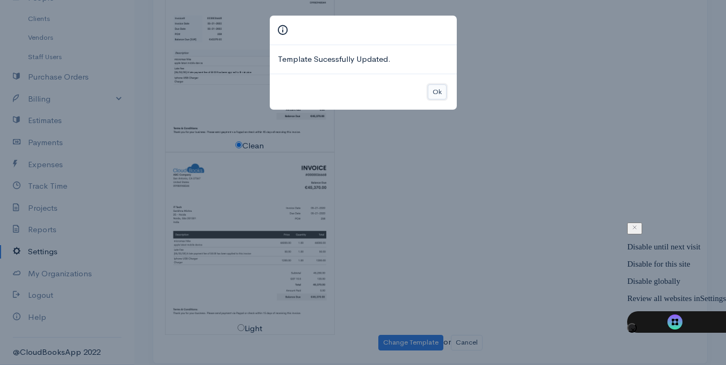
click at [432, 88] on button "Ok" at bounding box center [437, 92] width 19 height 16
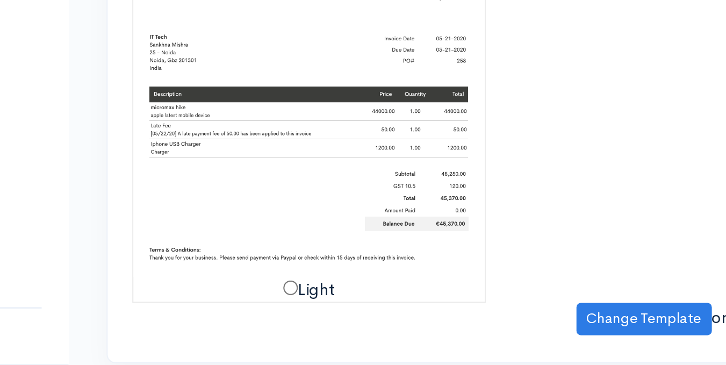
click at [407, 253] on div "Standard Clean Light" at bounding box center [430, 58] width 541 height 551
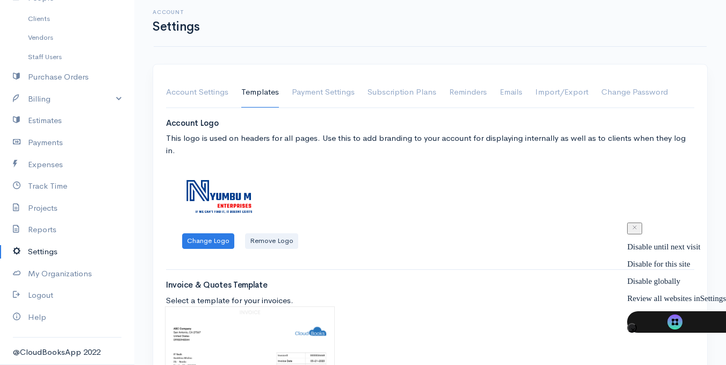
scroll to position [0, 0]
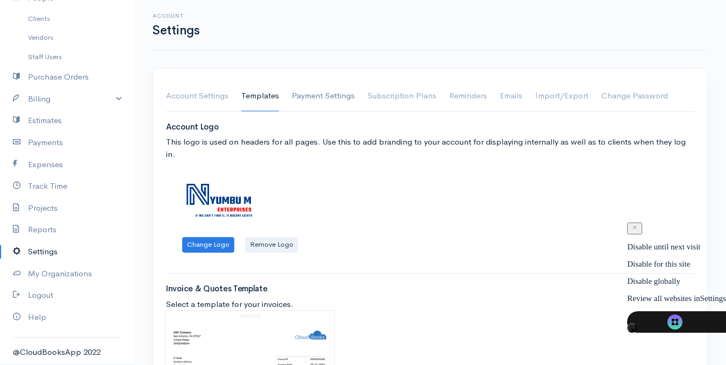
click at [323, 102] on link "Payment Settings" at bounding box center [323, 96] width 63 height 30
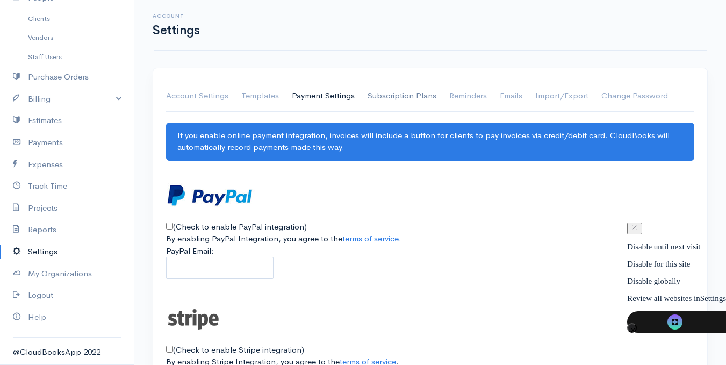
click at [378, 99] on link "Subscription Plans" at bounding box center [402, 96] width 69 height 30
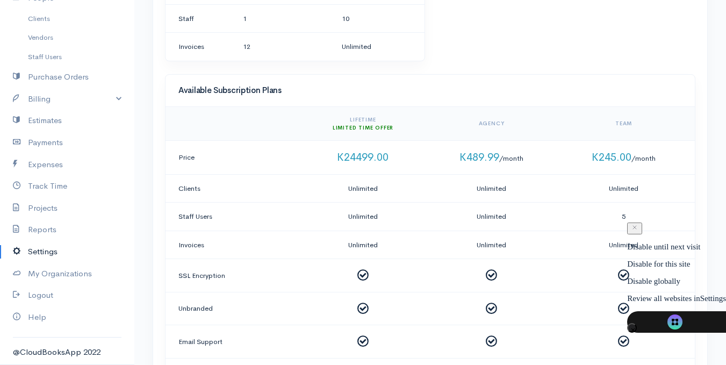
scroll to position [253, 0]
